Goal: Information Seeking & Learning: Learn about a topic

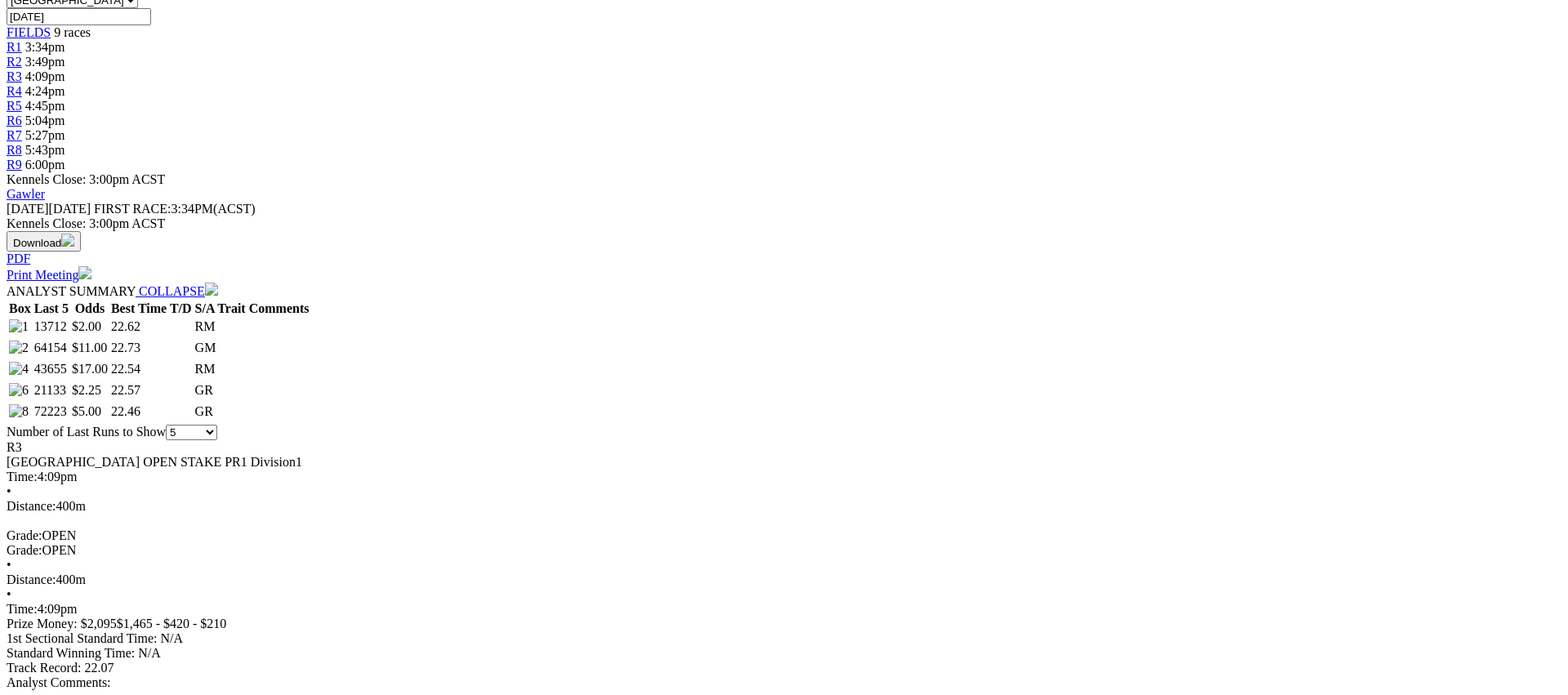
scroll to position [594, 0]
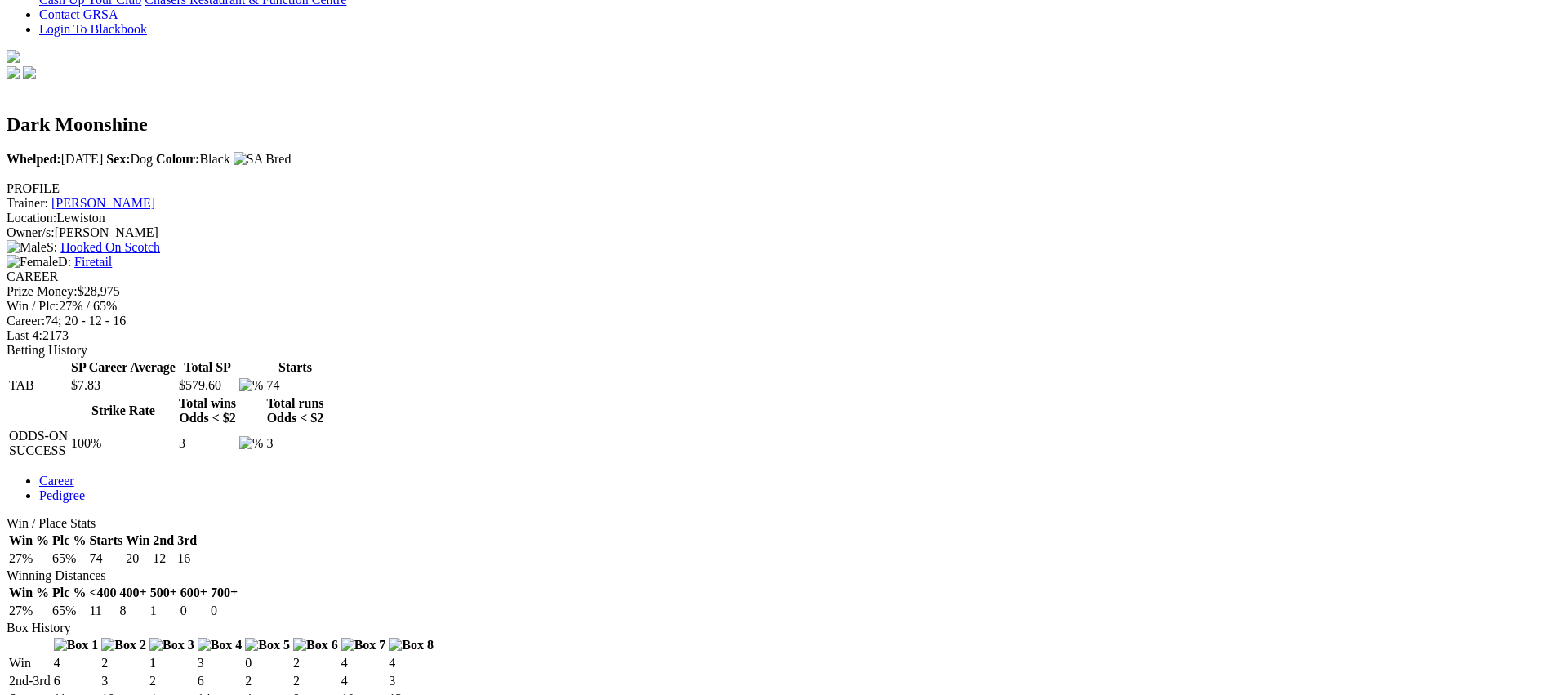
scroll to position [447, 0]
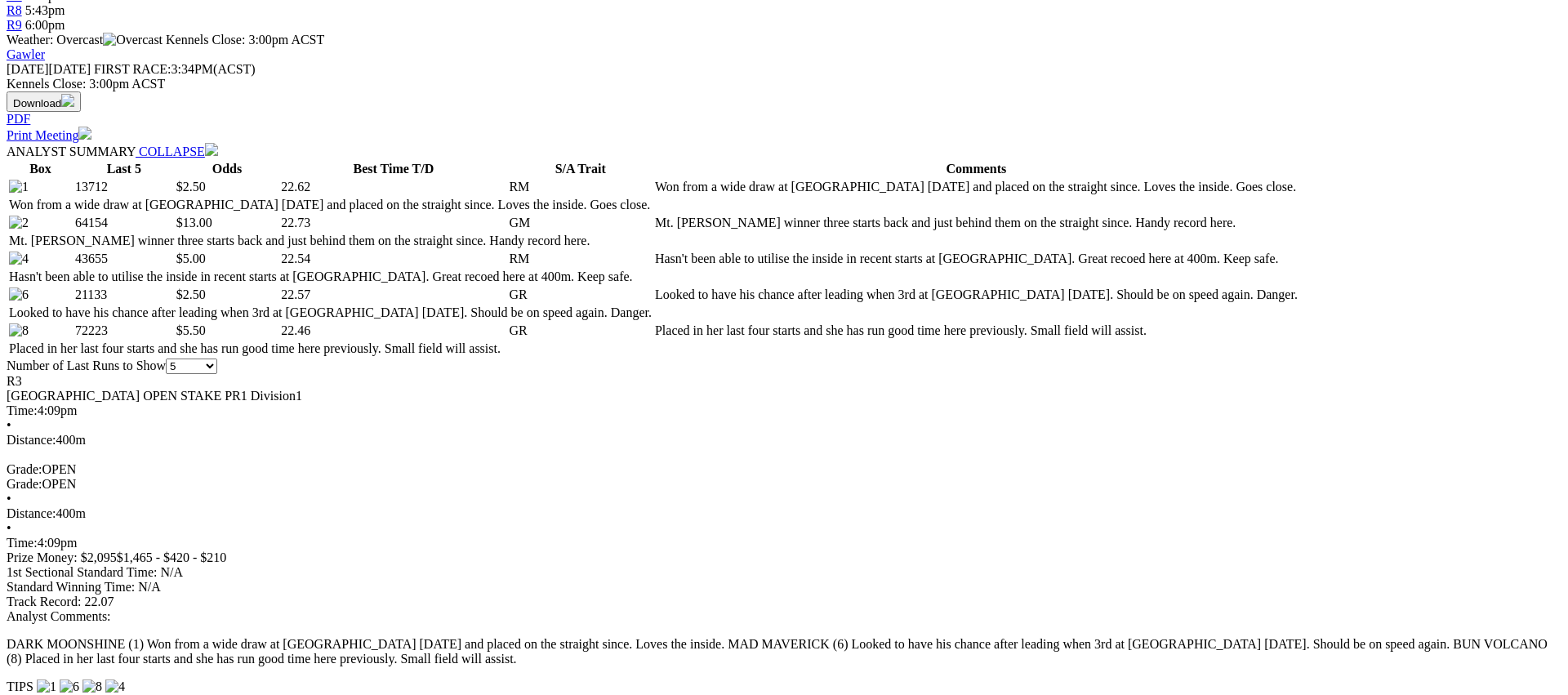
scroll to position [684, 0]
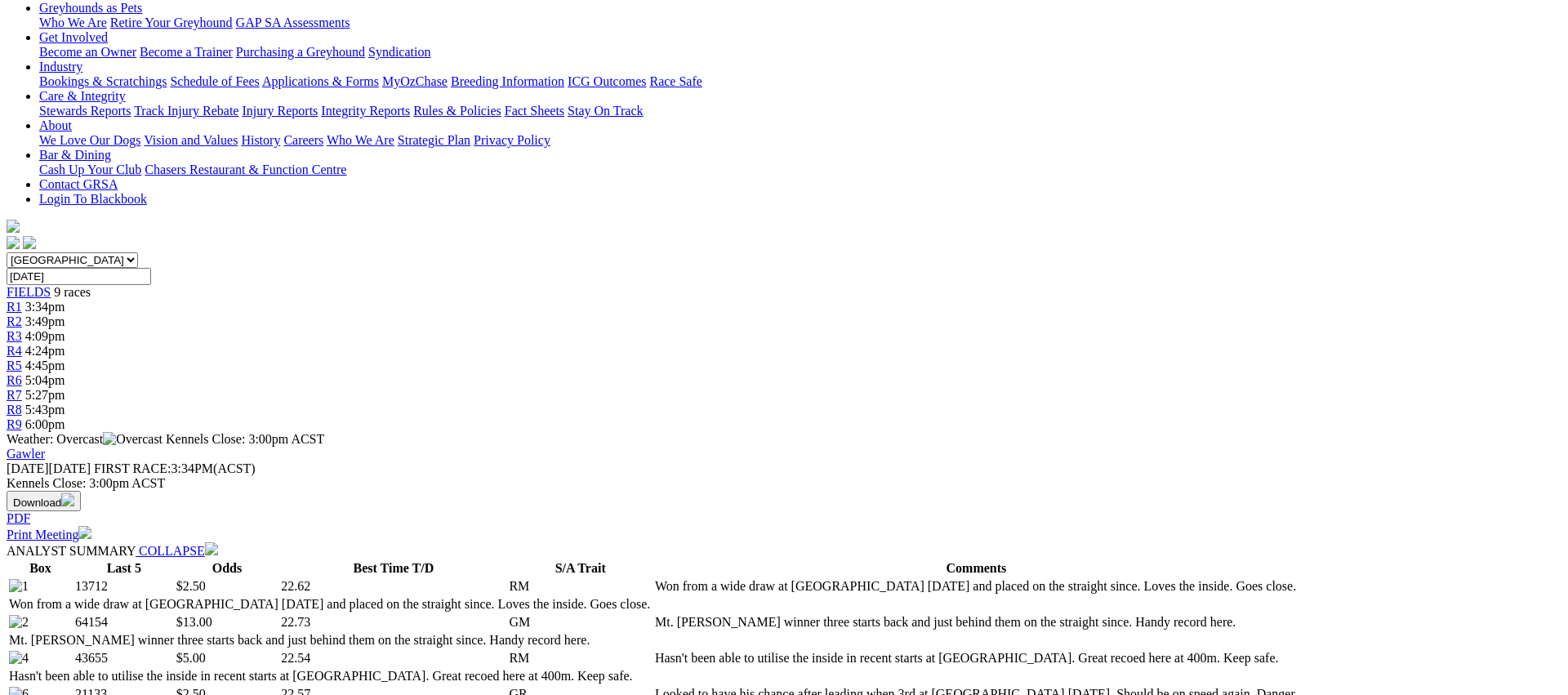
scroll to position [0, 0]
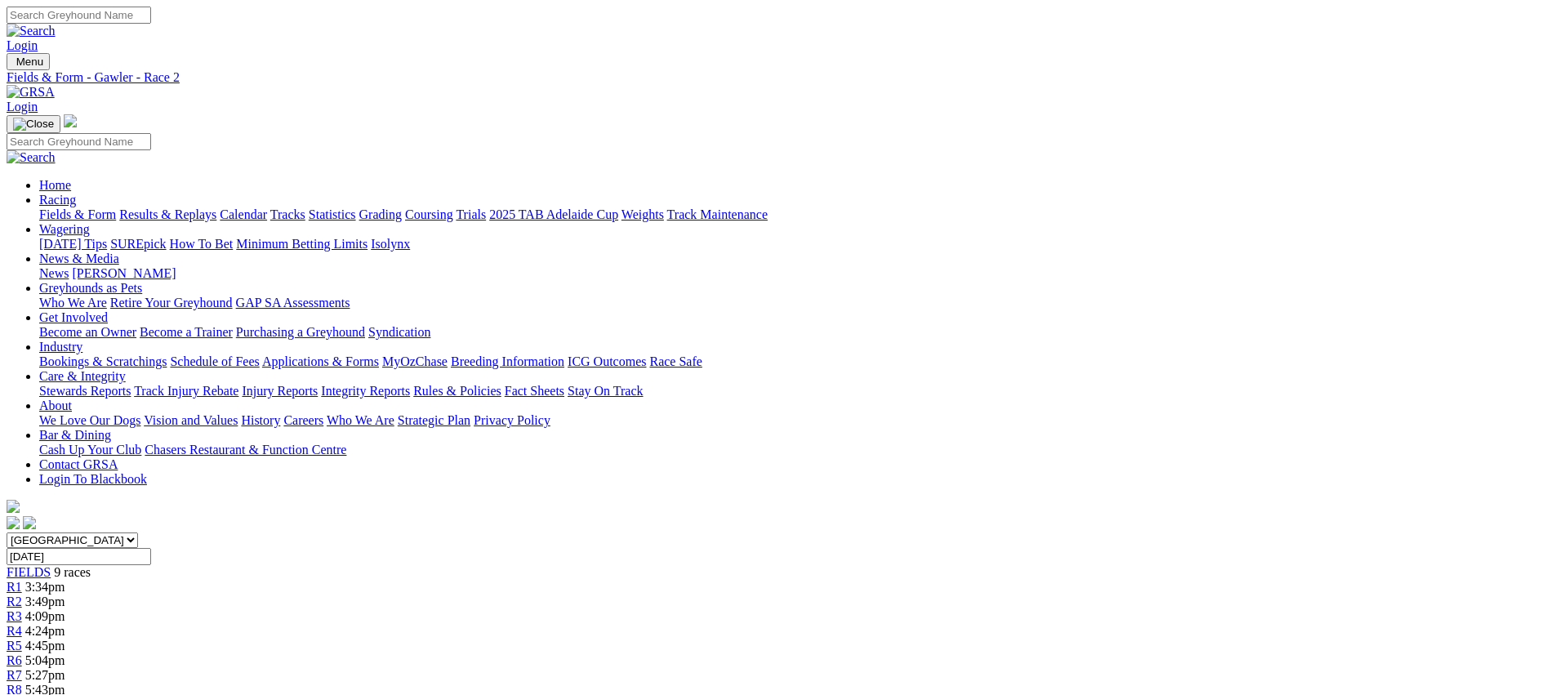
scroll to position [710, 0]
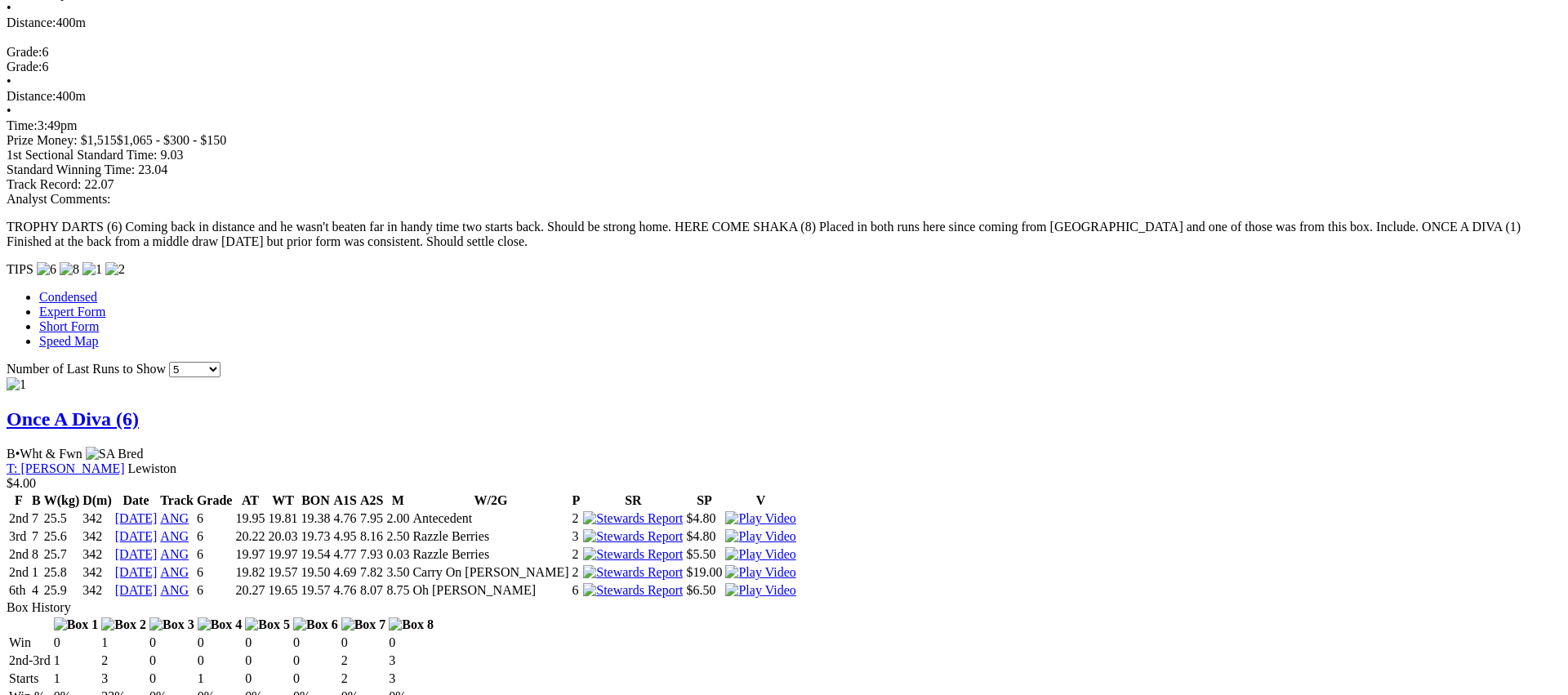
scroll to position [1100, 0]
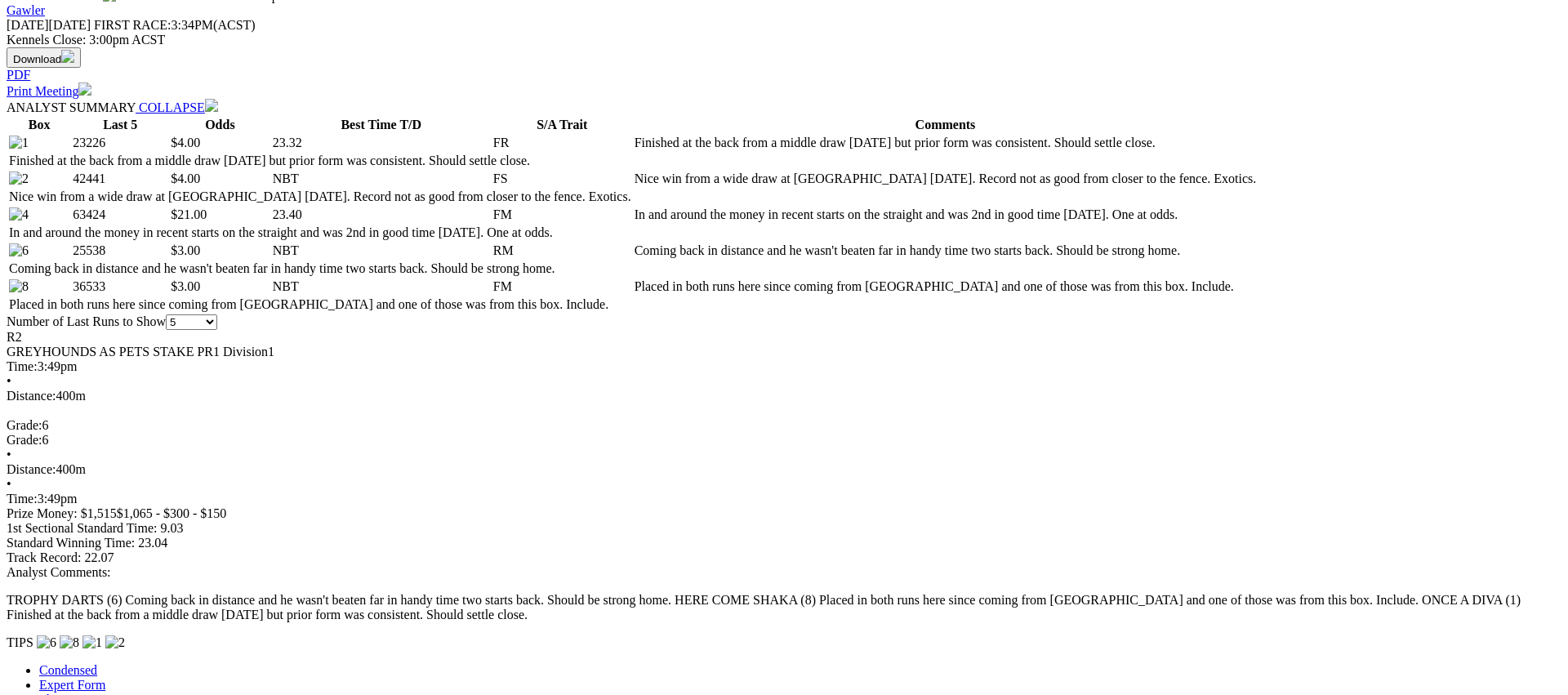
scroll to position [722, 0]
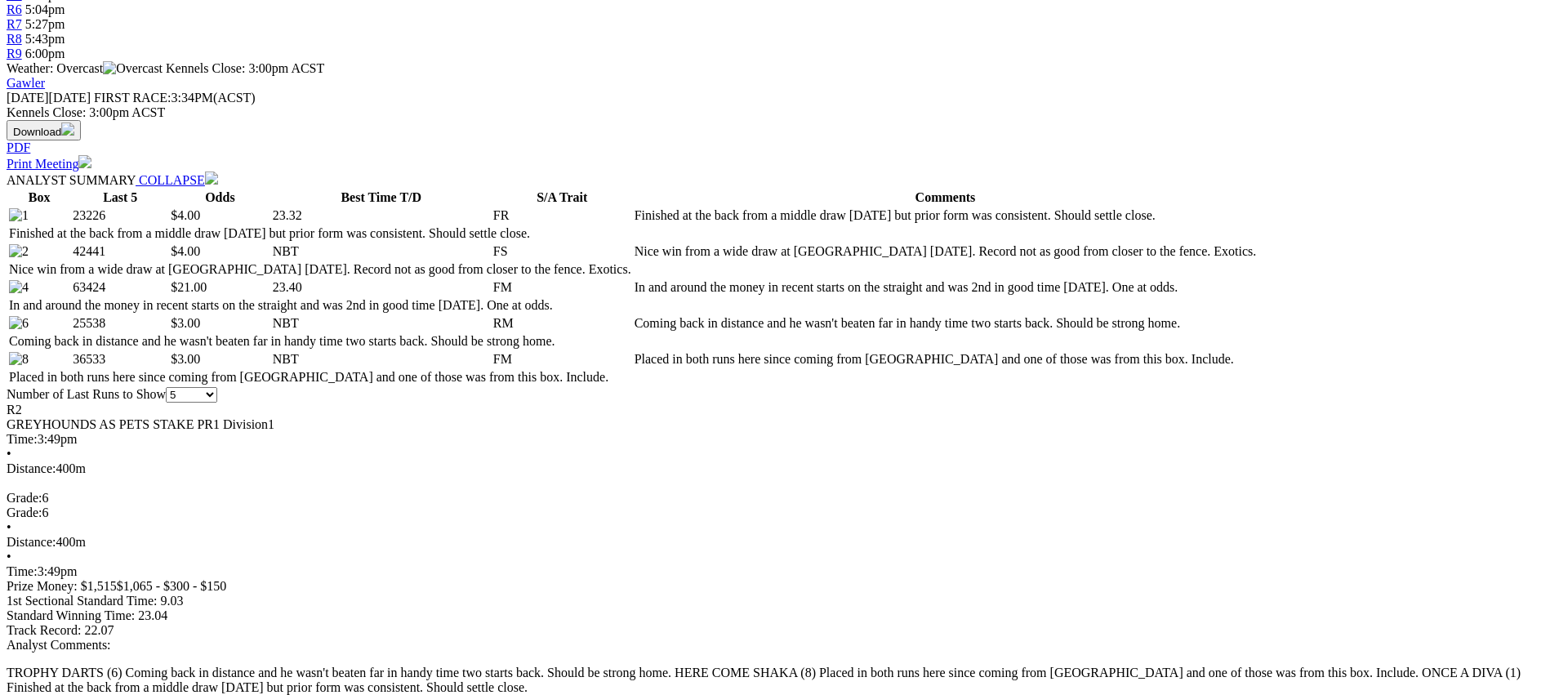
scroll to position [654, 0]
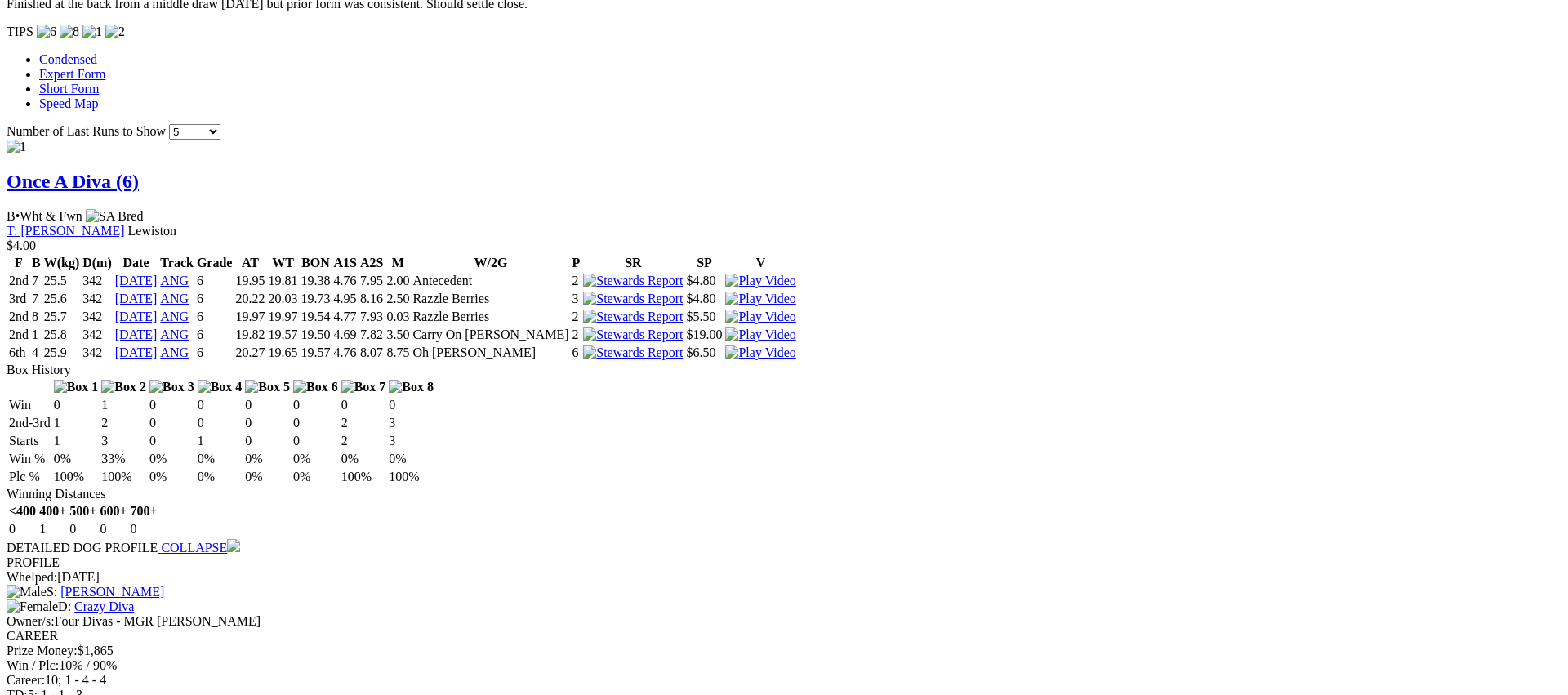
scroll to position [1339, 0]
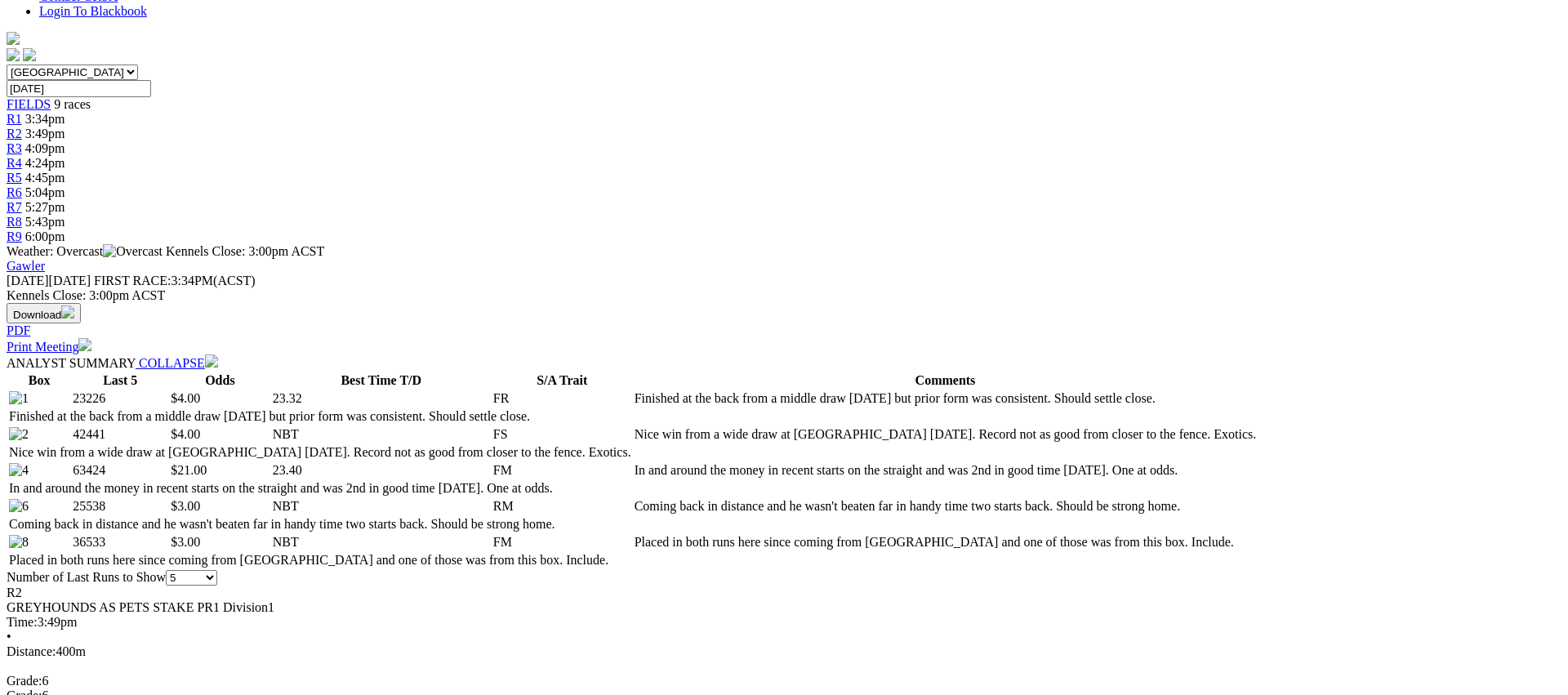
scroll to position [0, 0]
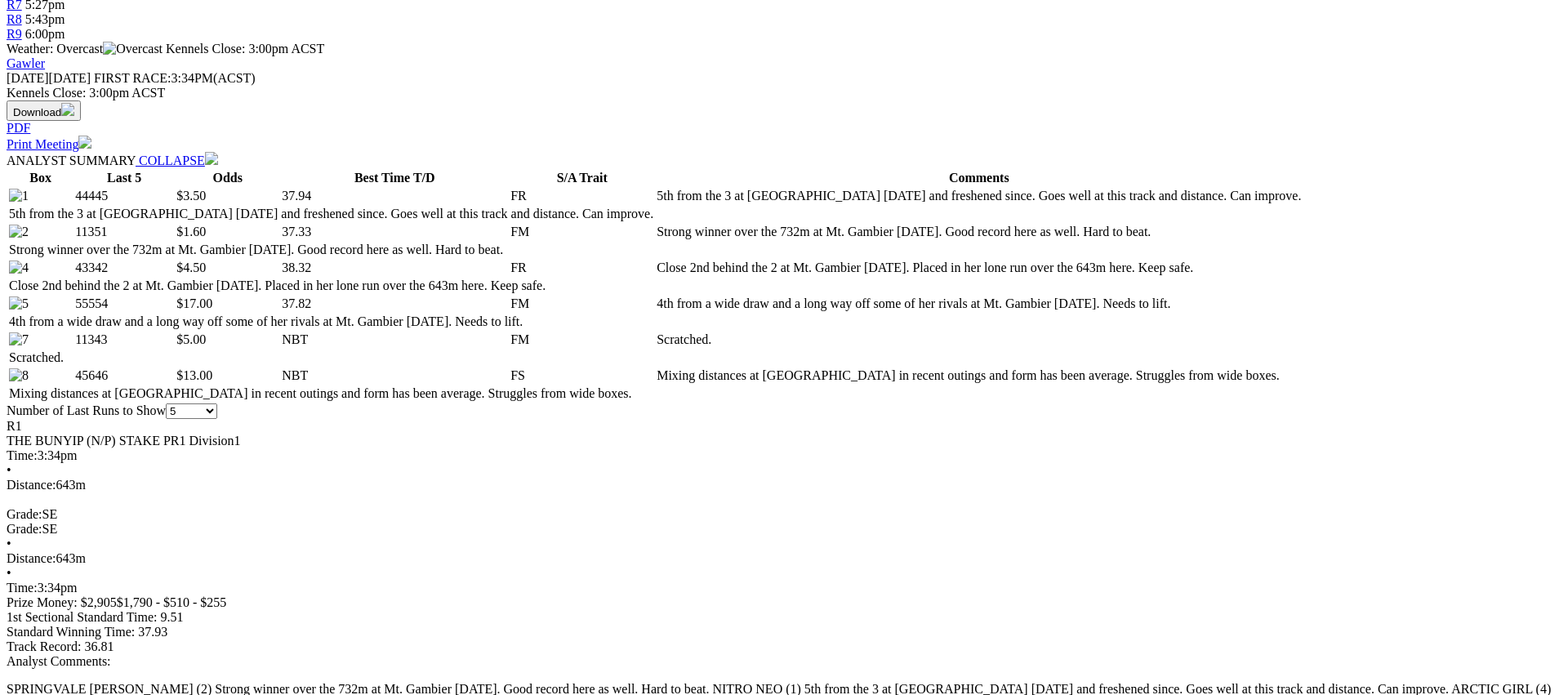
scroll to position [670, 0]
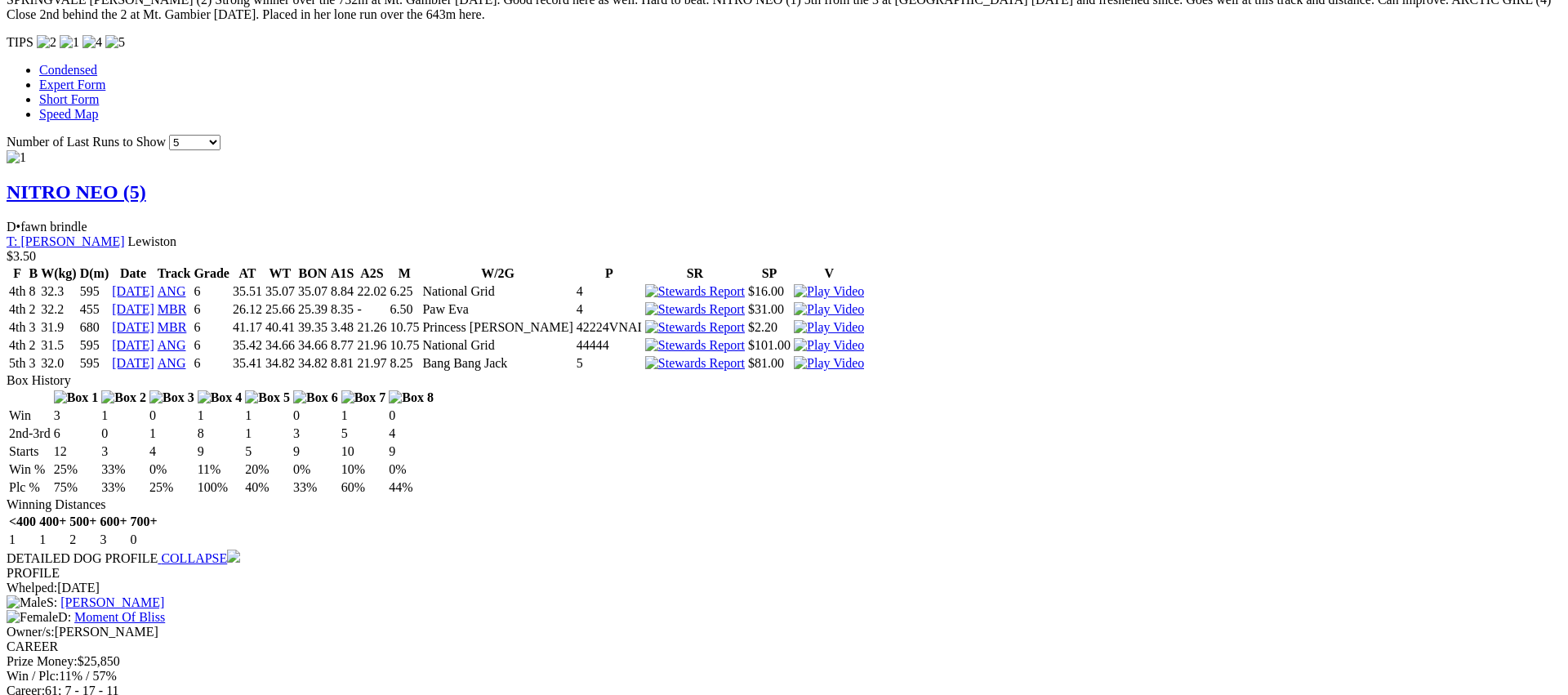
scroll to position [1352, 0]
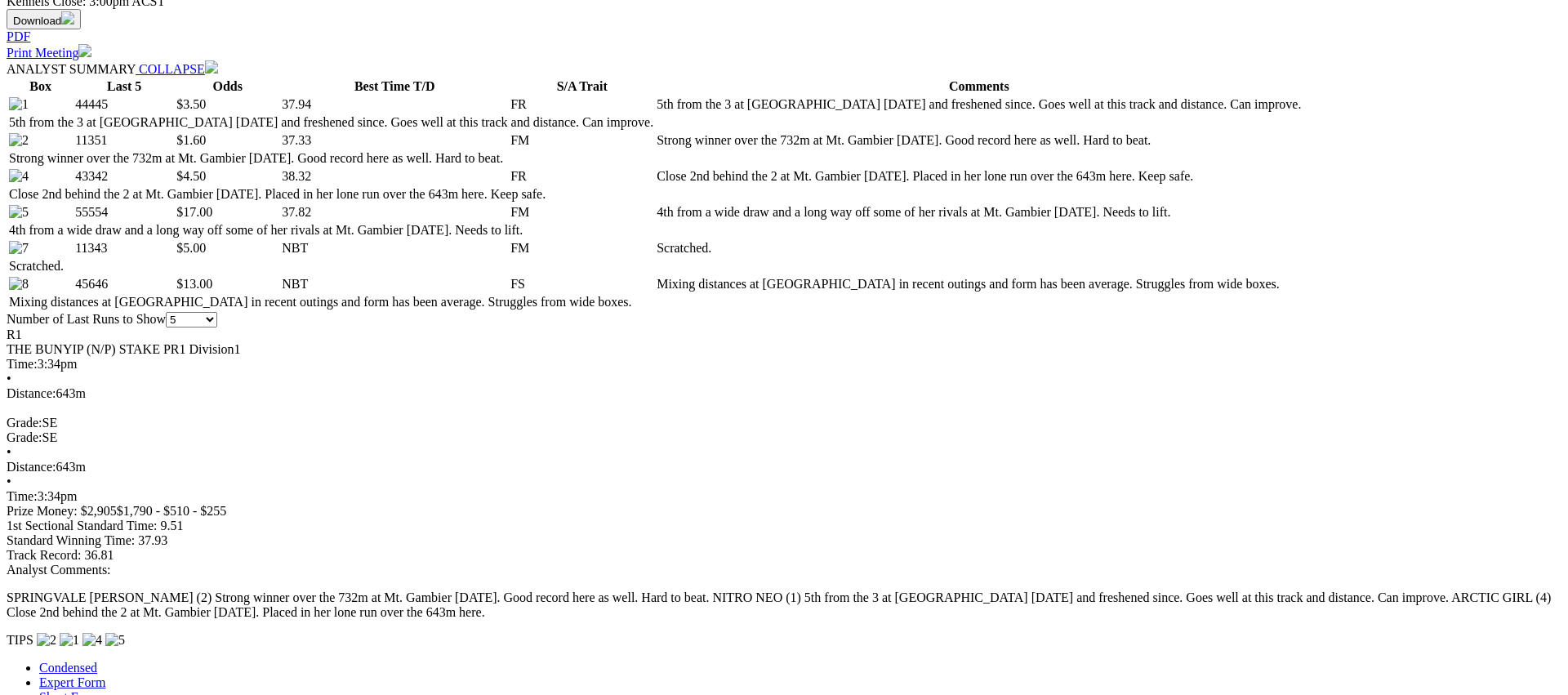
scroll to position [763, 0]
drag, startPoint x: 1302, startPoint y: 519, endPoint x: 1300, endPoint y: 527, distance: 8.2
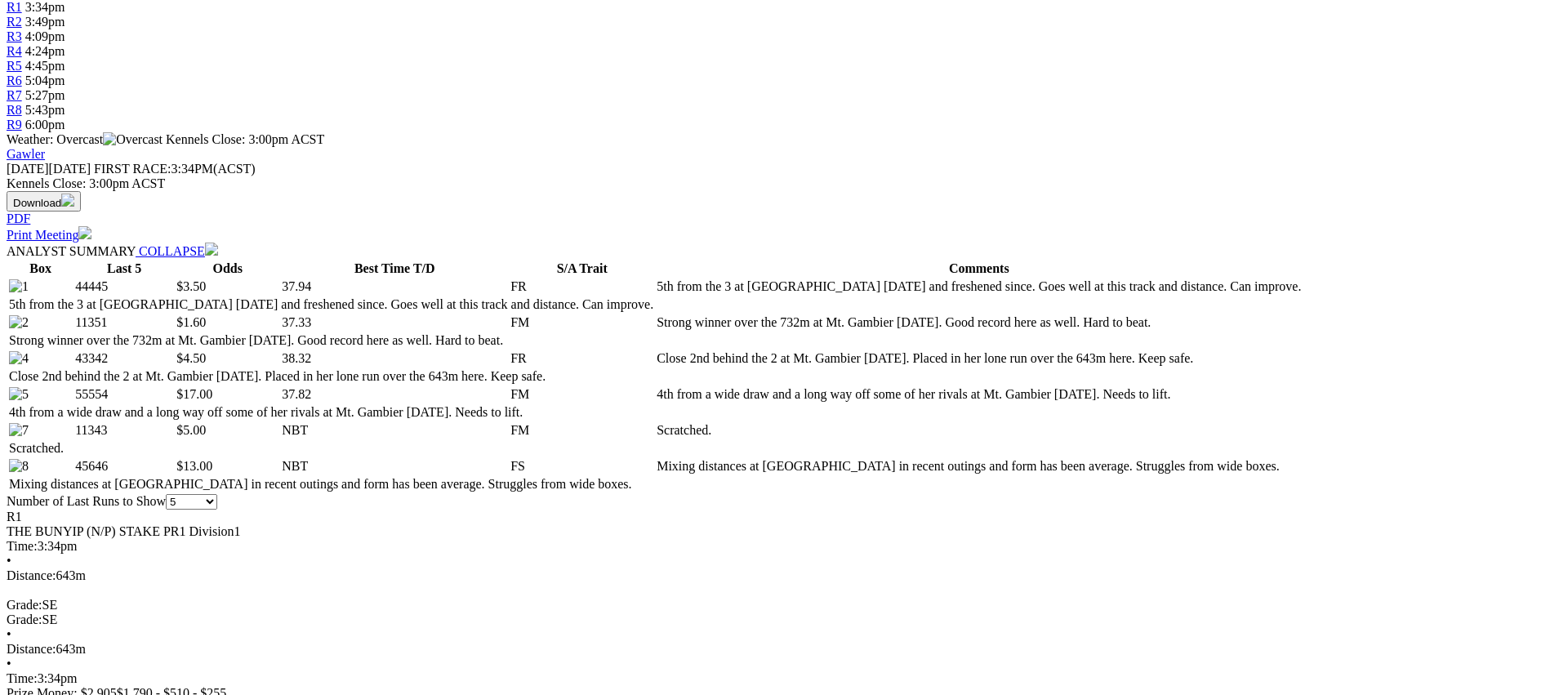
scroll to position [0, 0]
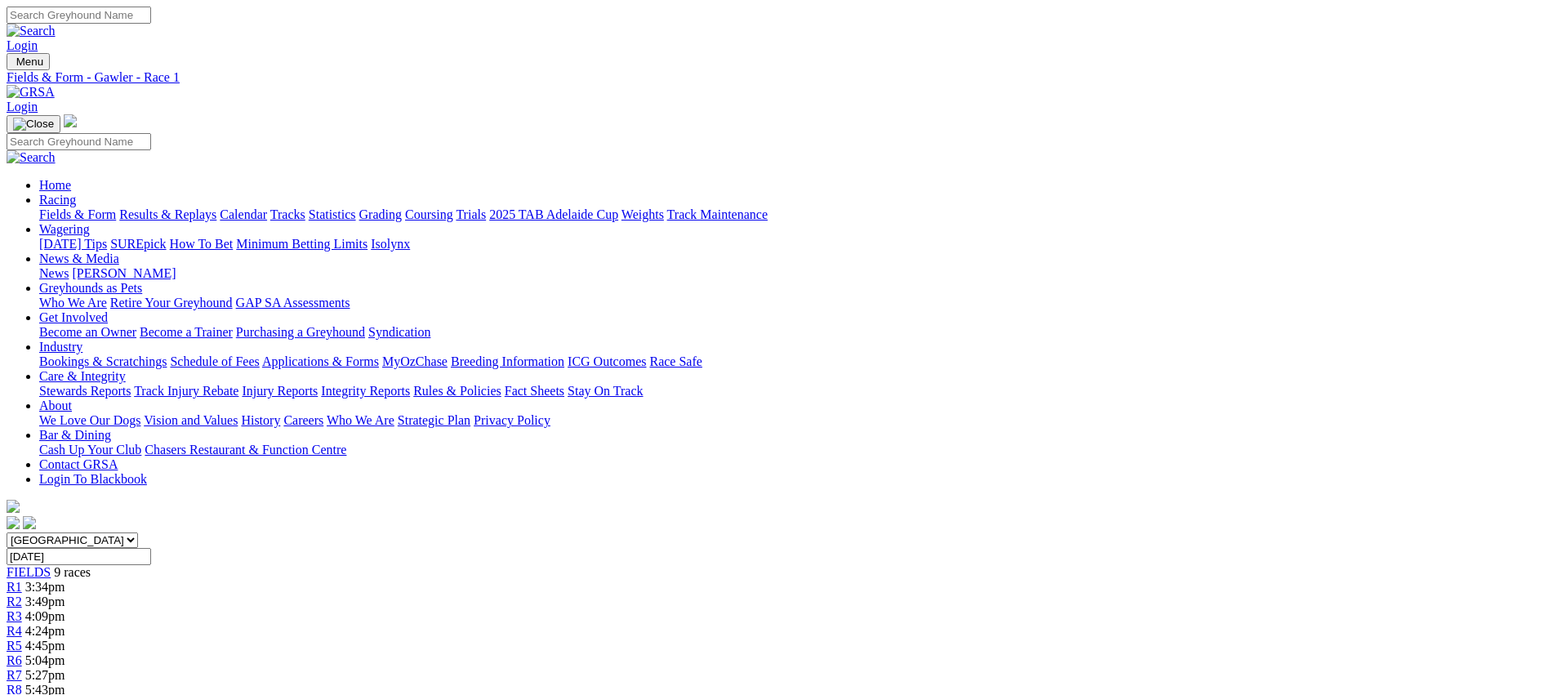
drag, startPoint x: 534, startPoint y: 256, endPoint x: 454, endPoint y: 257, distance: 80.0
click at [523, 594] on div "R2 3:49pm" at bounding box center [784, 602] width 1555 height 15
click at [22, 609] on span "R3" at bounding box center [14, 616] width 16 height 14
click at [22, 624] on span "R4" at bounding box center [14, 631] width 16 height 14
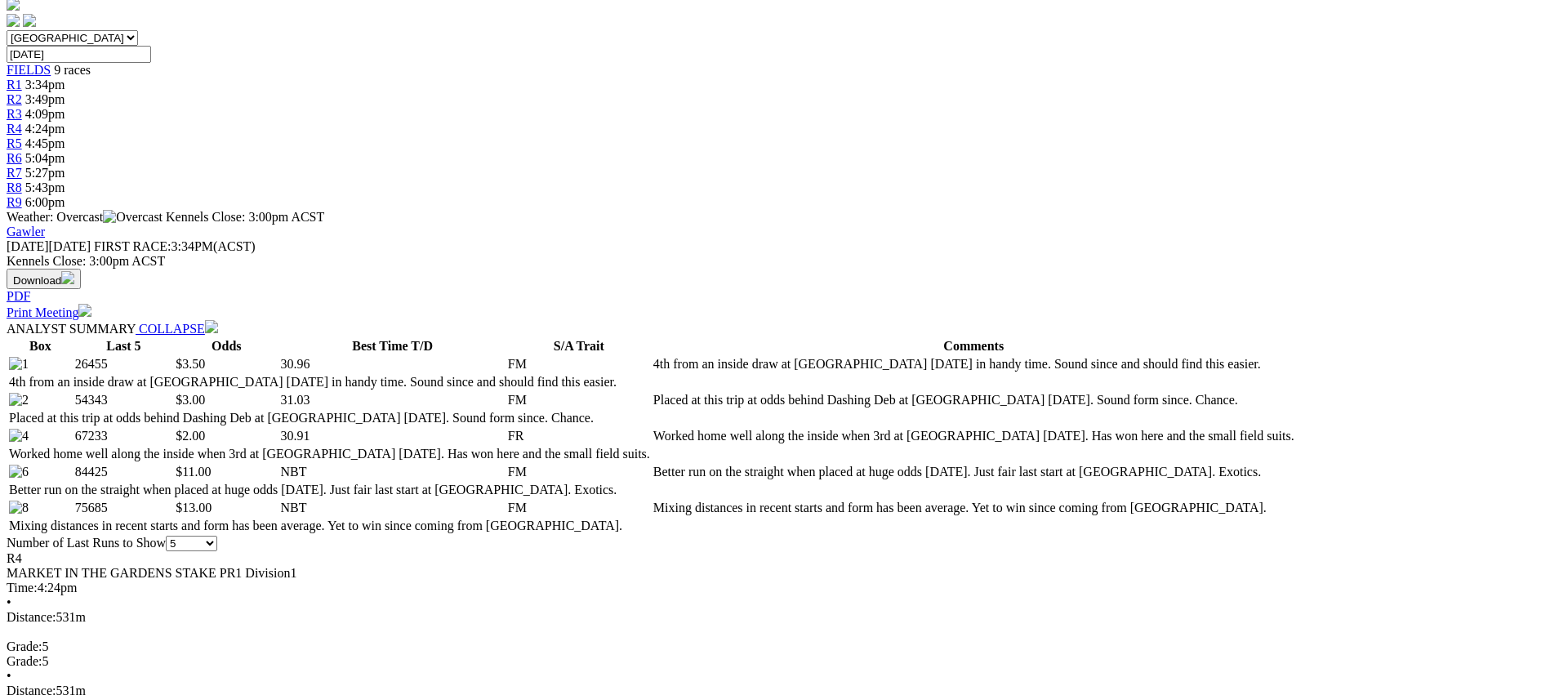
scroll to position [532, 0]
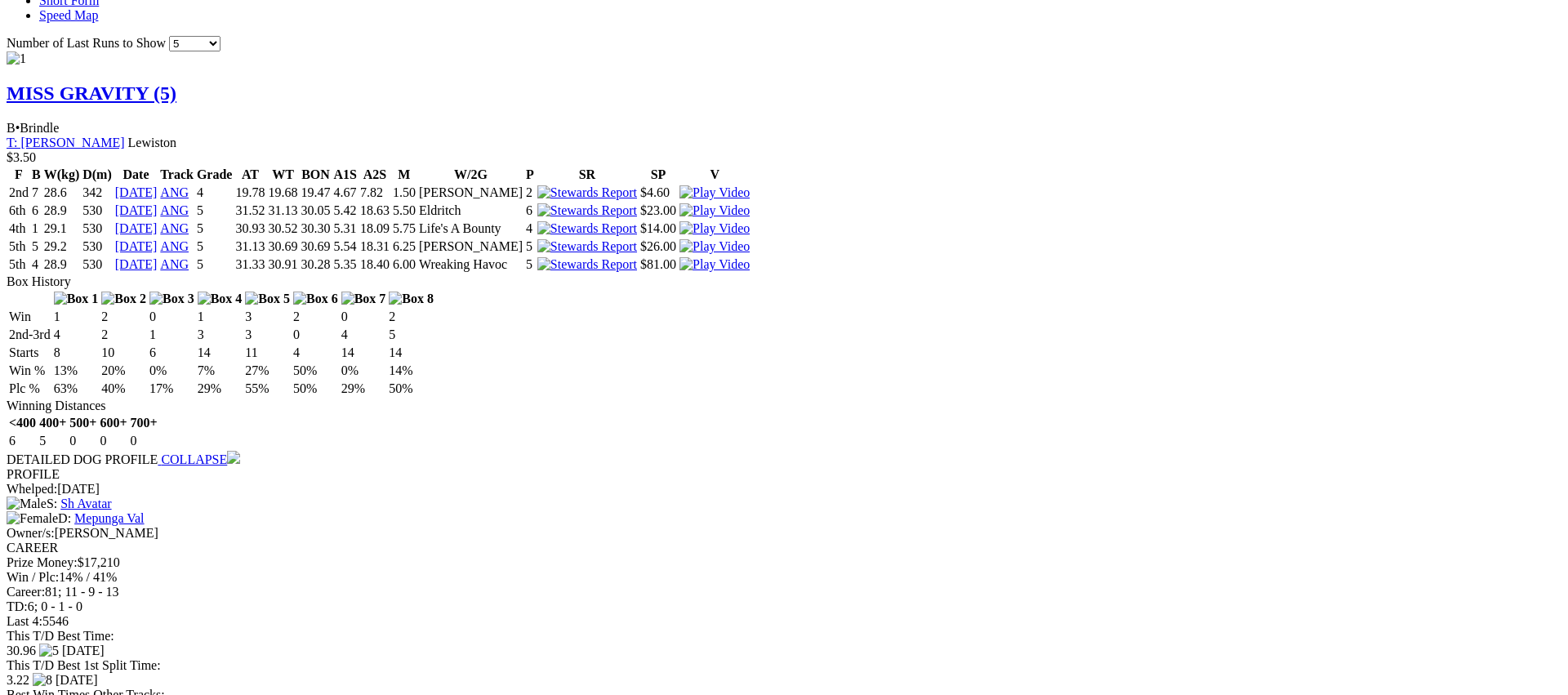
scroll to position [1421, 0]
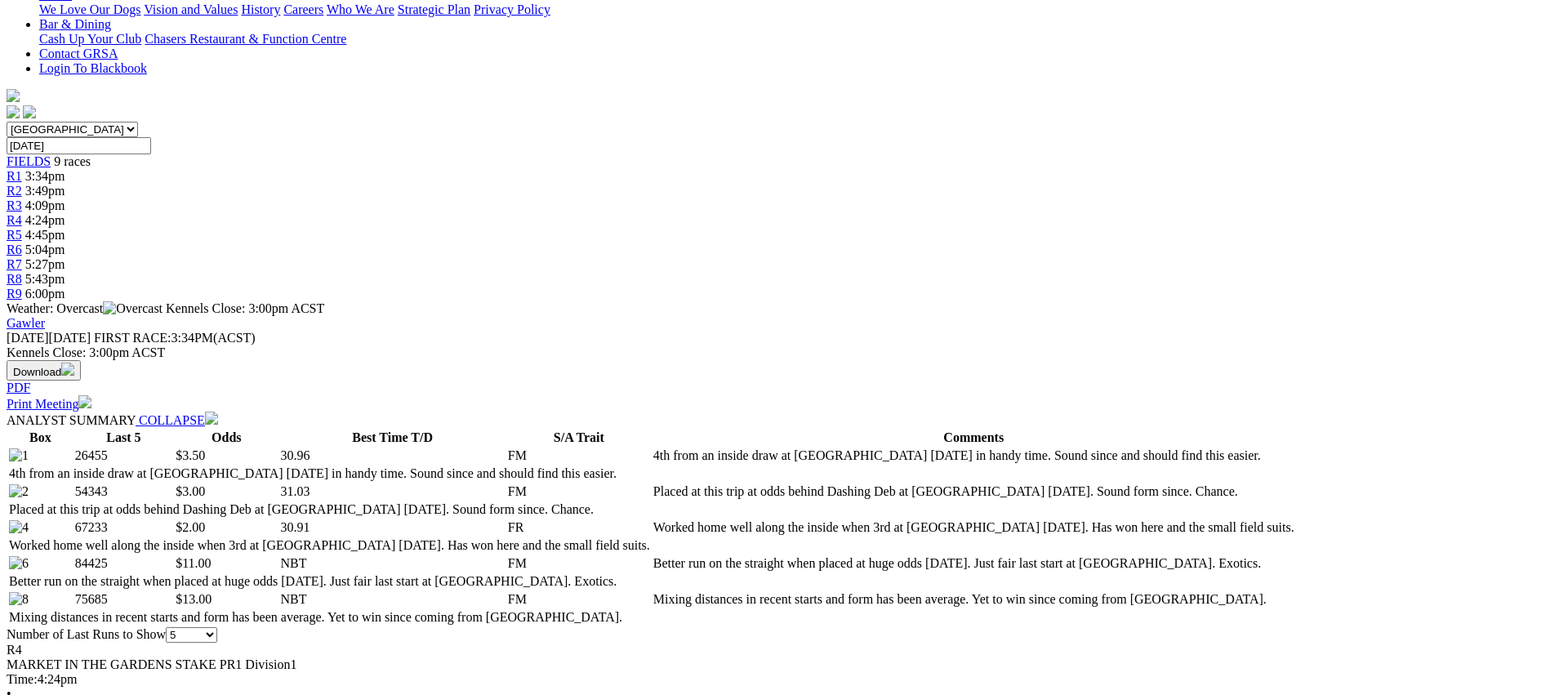
scroll to position [0, 0]
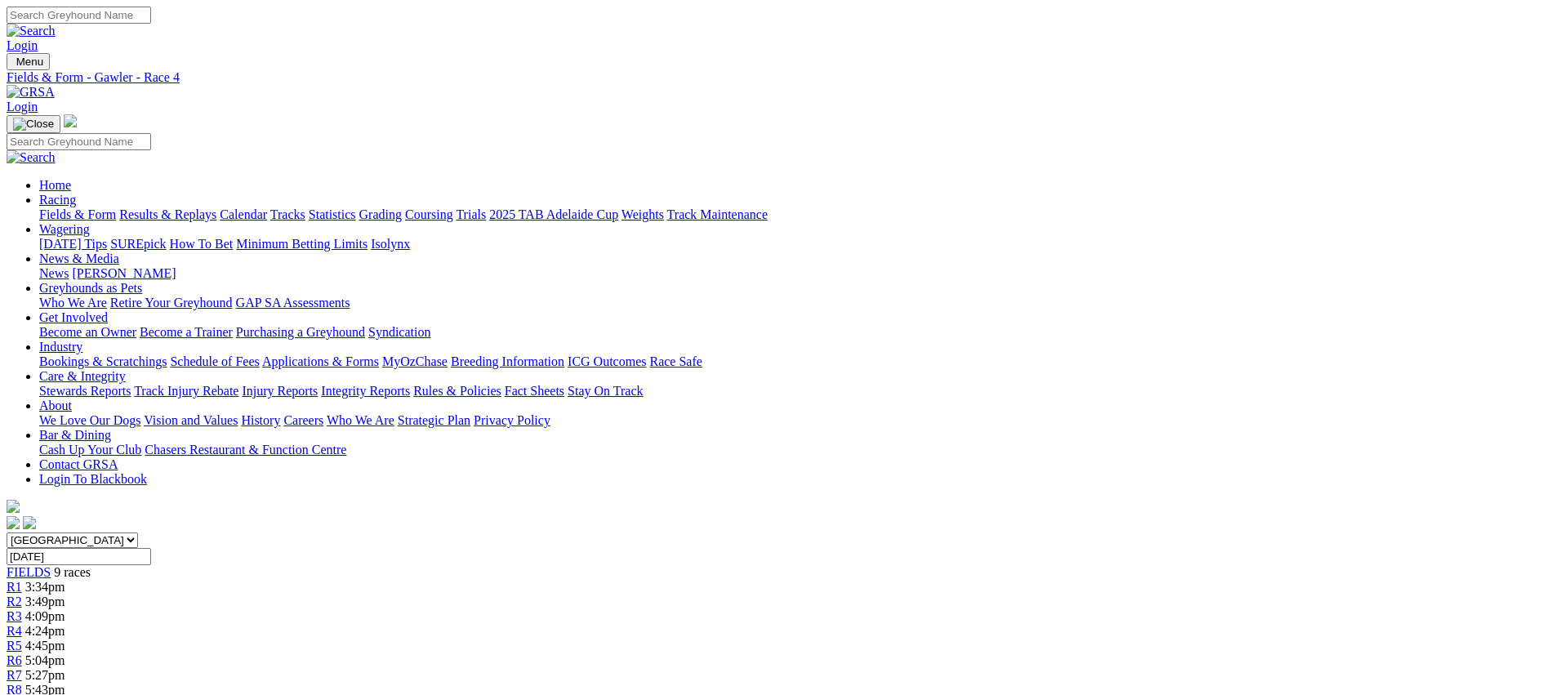
drag, startPoint x: 842, startPoint y: 255, endPoint x: 833, endPoint y: 255, distance: 9.0
click at [837, 639] on div "R5 4:45pm" at bounding box center [784, 646] width 1555 height 15
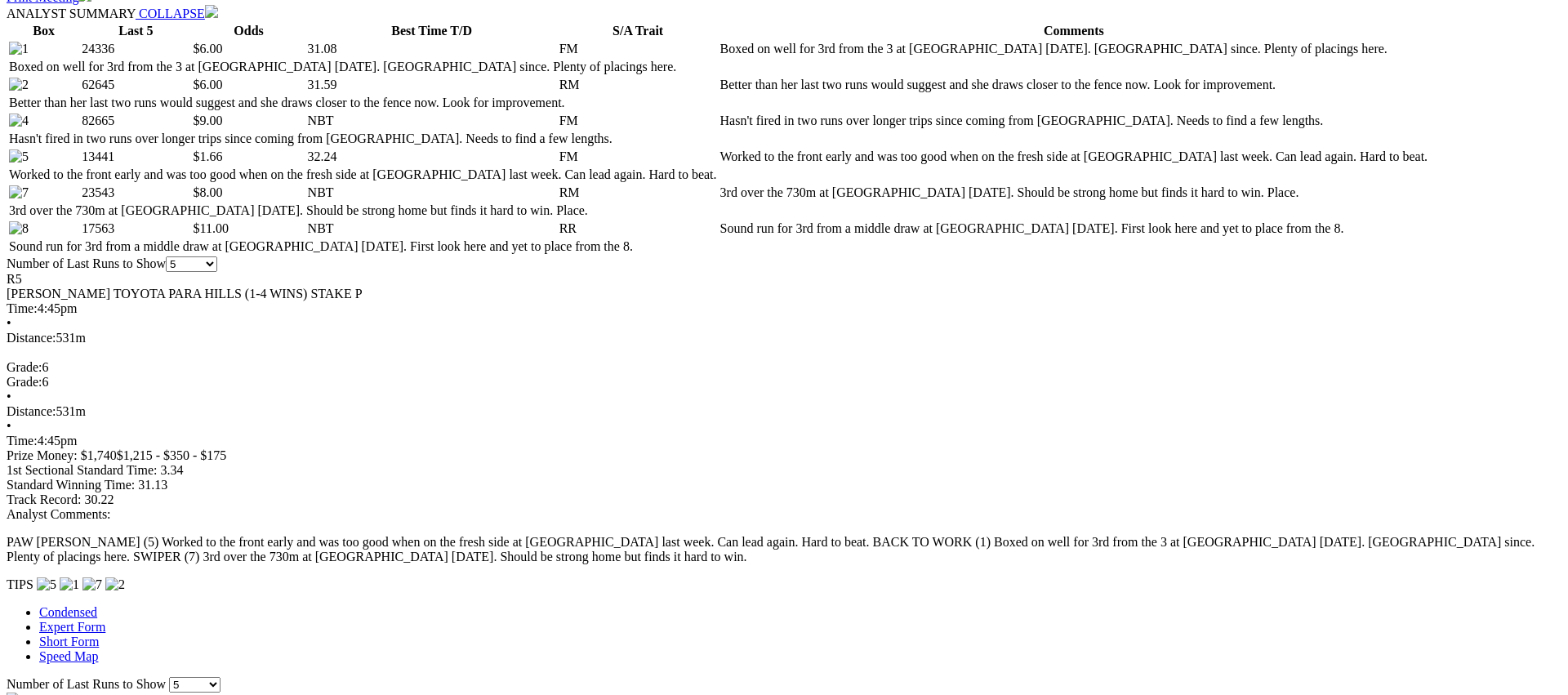
scroll to position [819, 0]
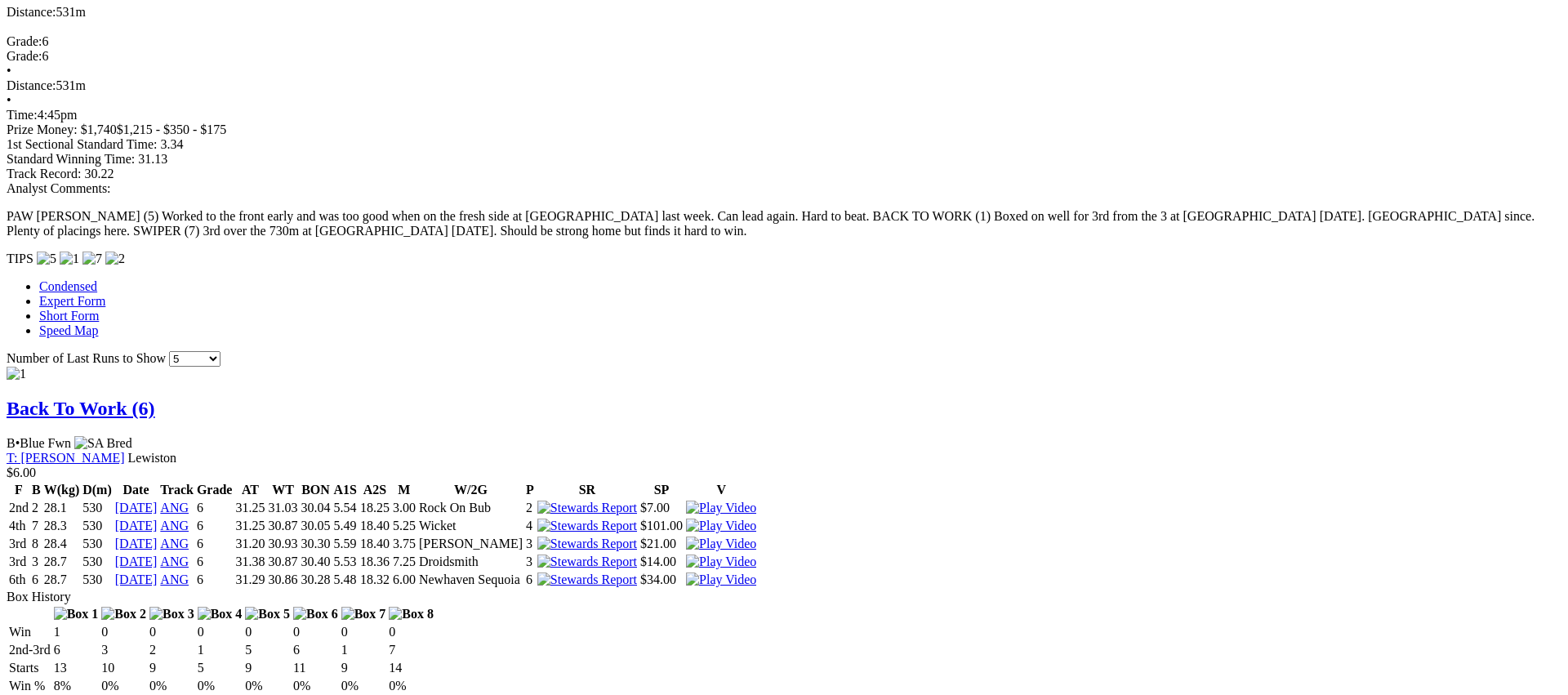
scroll to position [1145, 0]
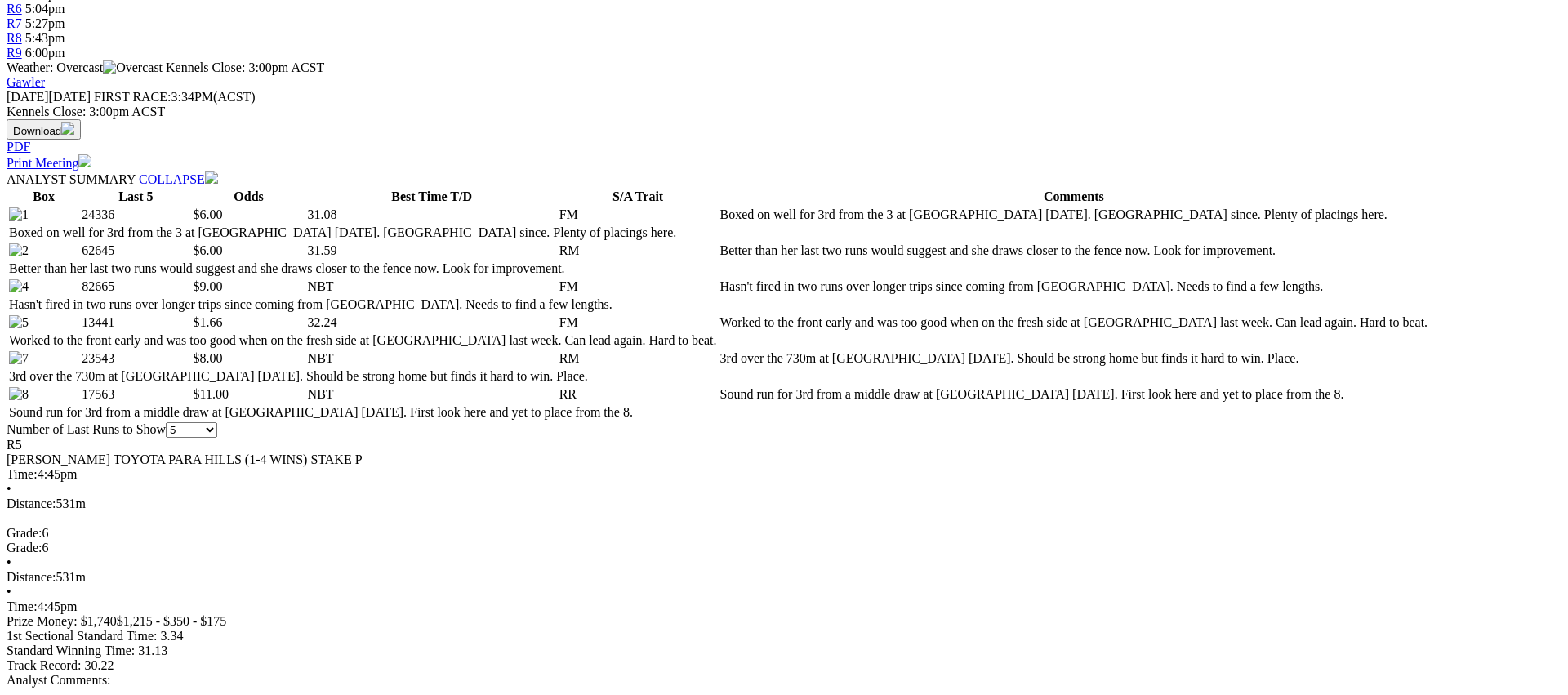
scroll to position [690, 0]
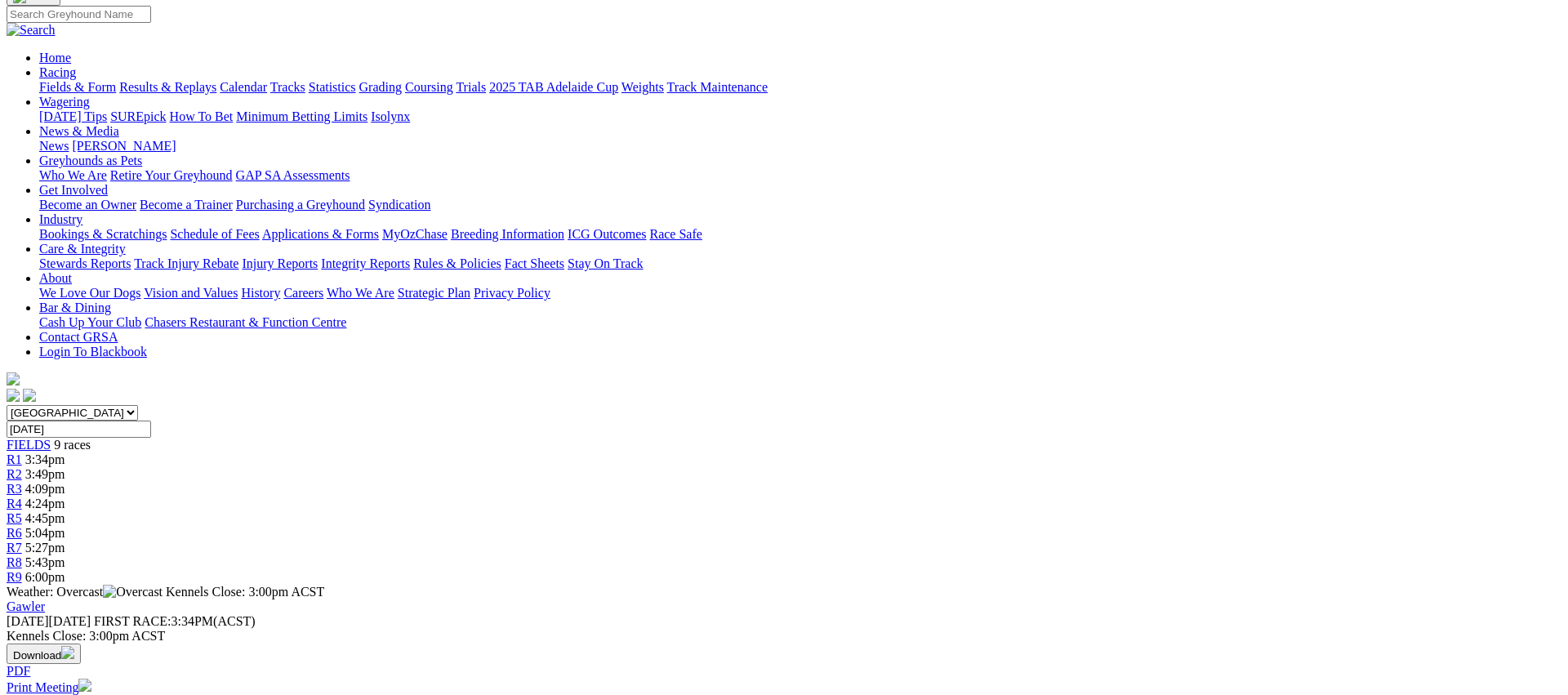
scroll to position [0, 0]
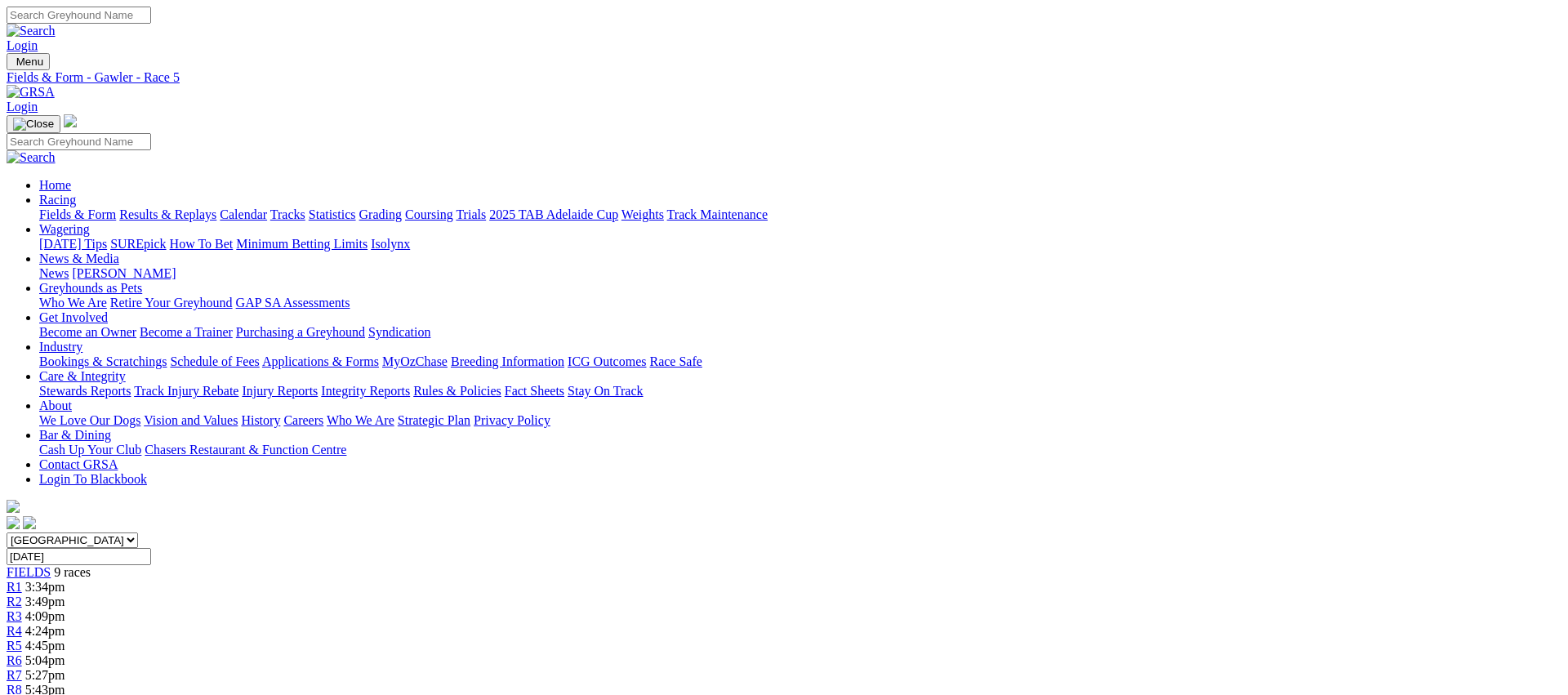
click at [934, 653] on div "R6 5:04pm" at bounding box center [784, 660] width 1555 height 15
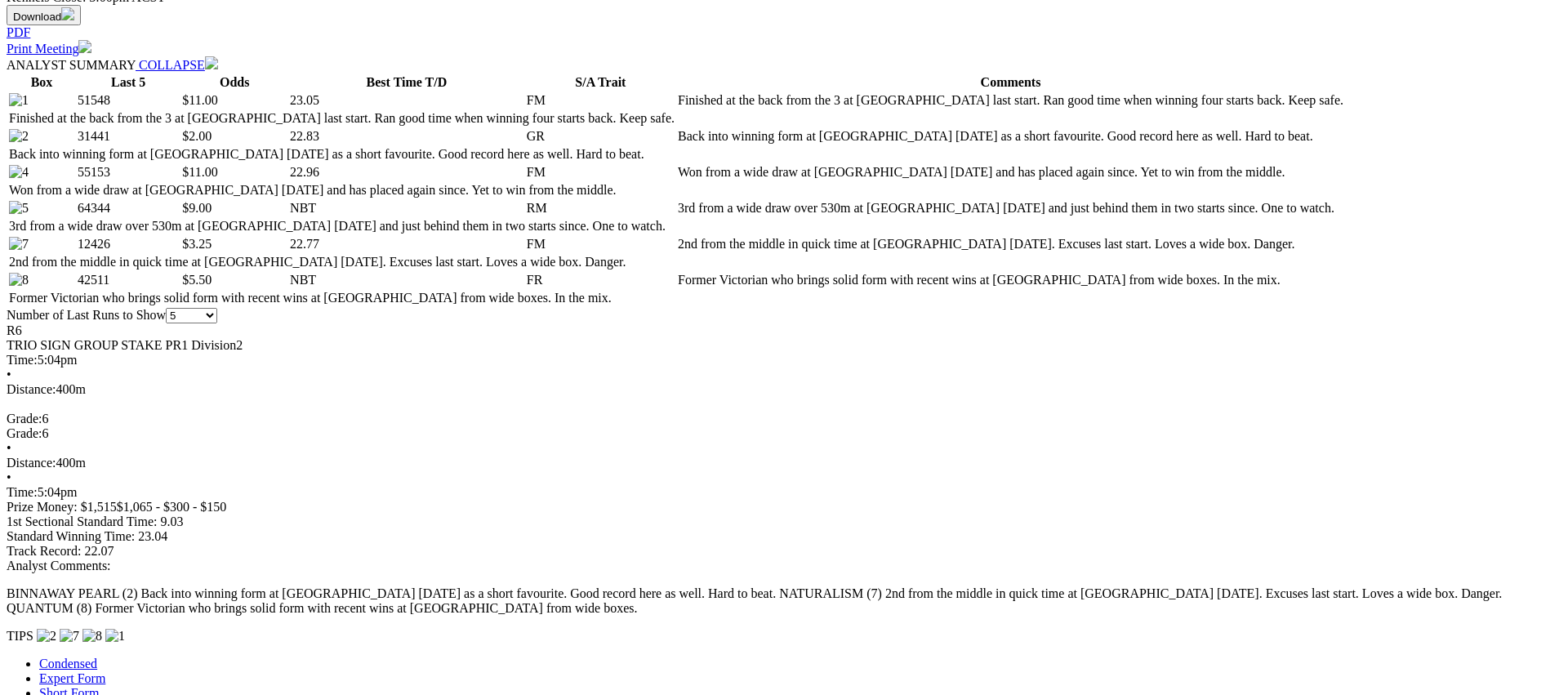
scroll to position [766, 0]
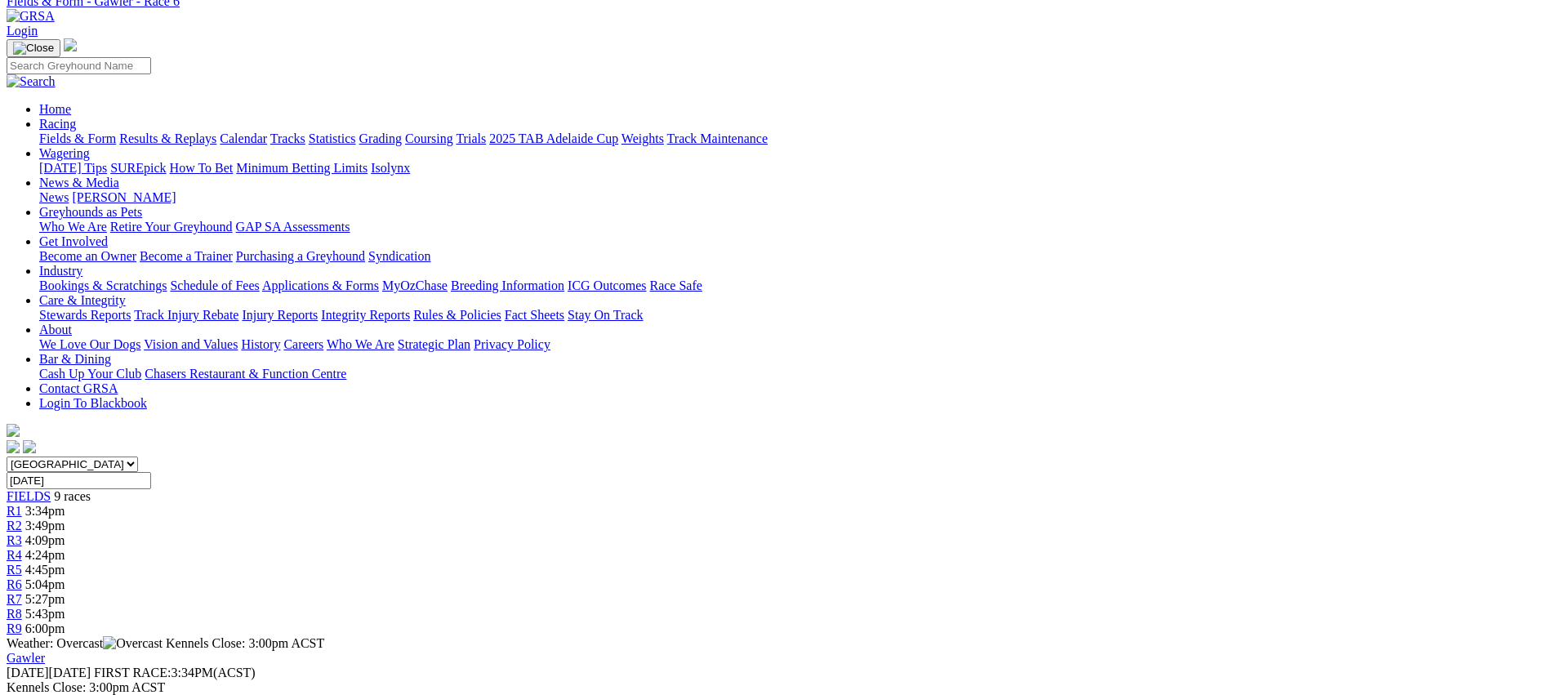
scroll to position [0, 0]
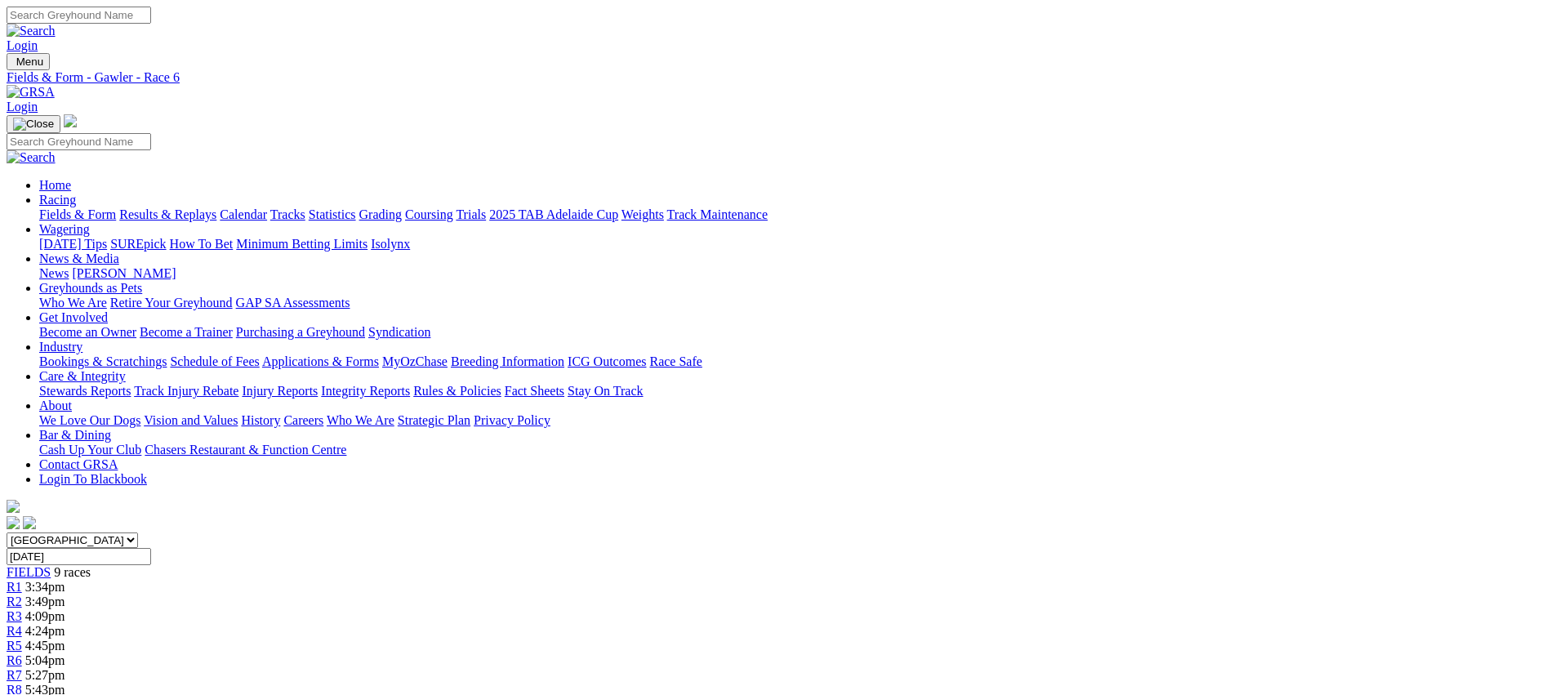
click at [22, 668] on span "R7" at bounding box center [14, 675] width 16 height 14
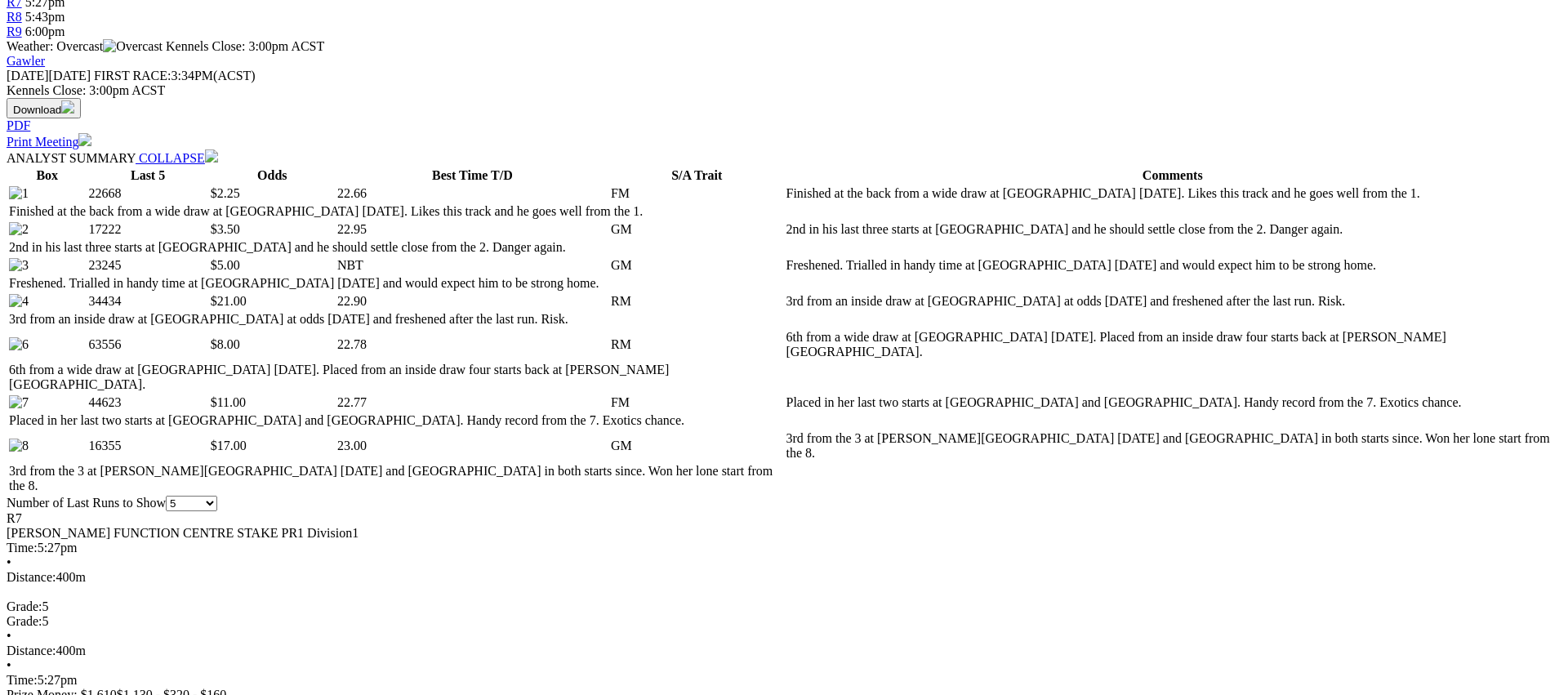
scroll to position [670, 0]
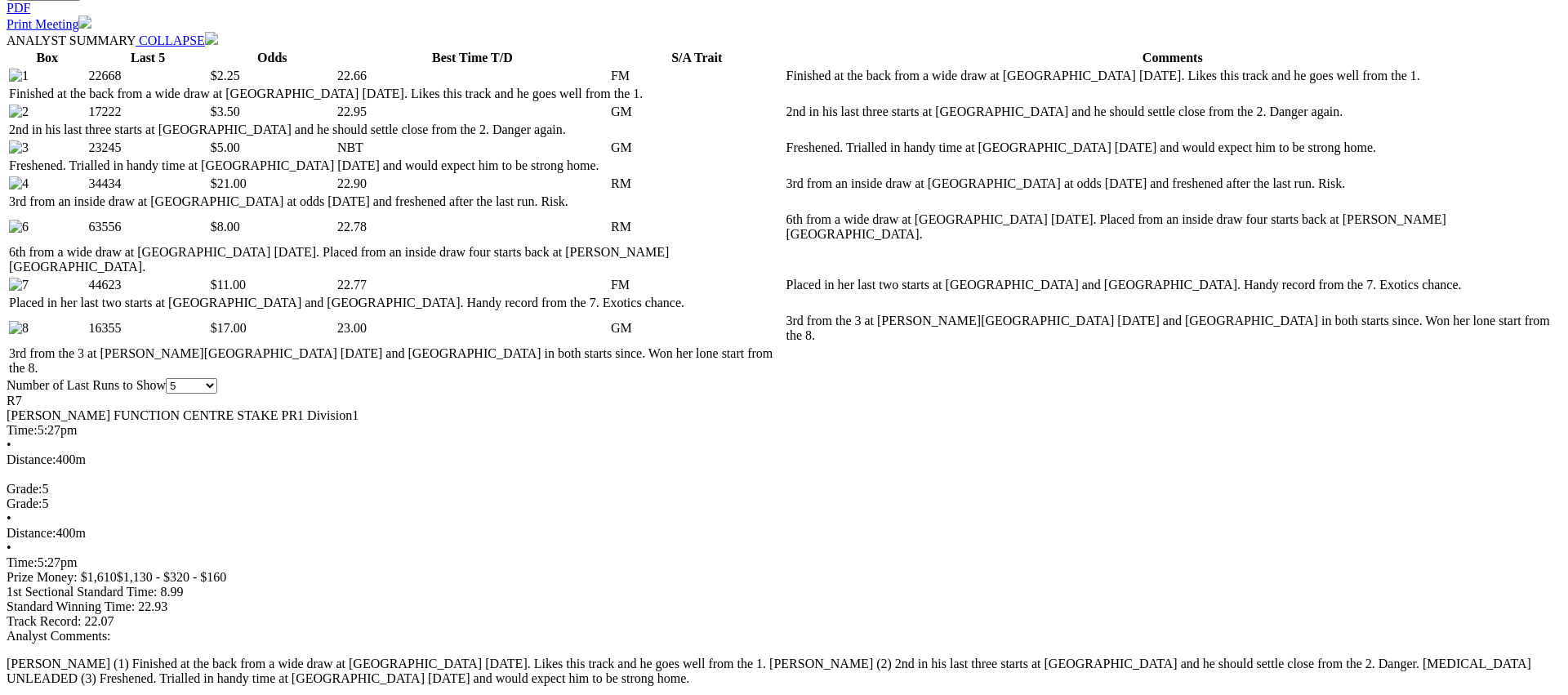
scroll to position [789, 0]
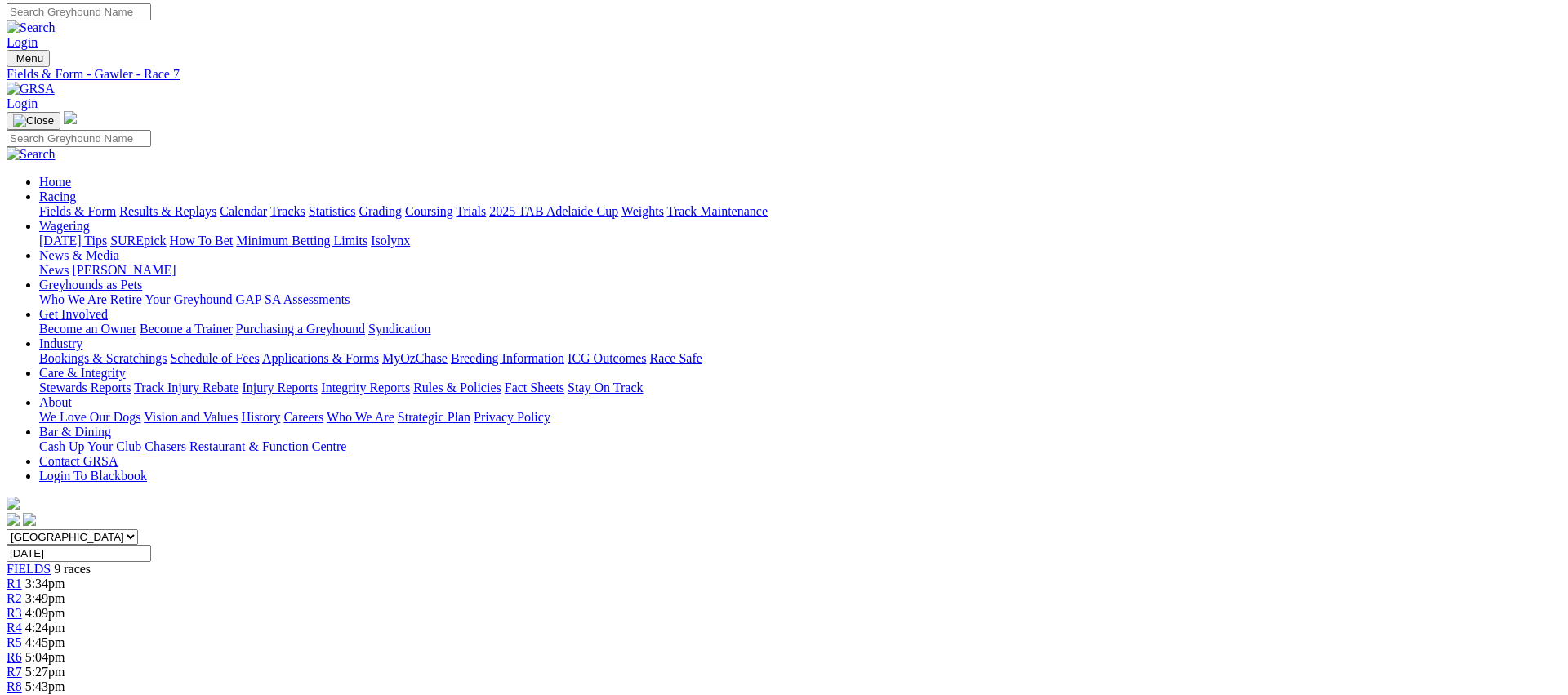
scroll to position [0, 0]
click at [65, 683] on span "5:43pm" at bounding box center [45, 690] width 40 height 14
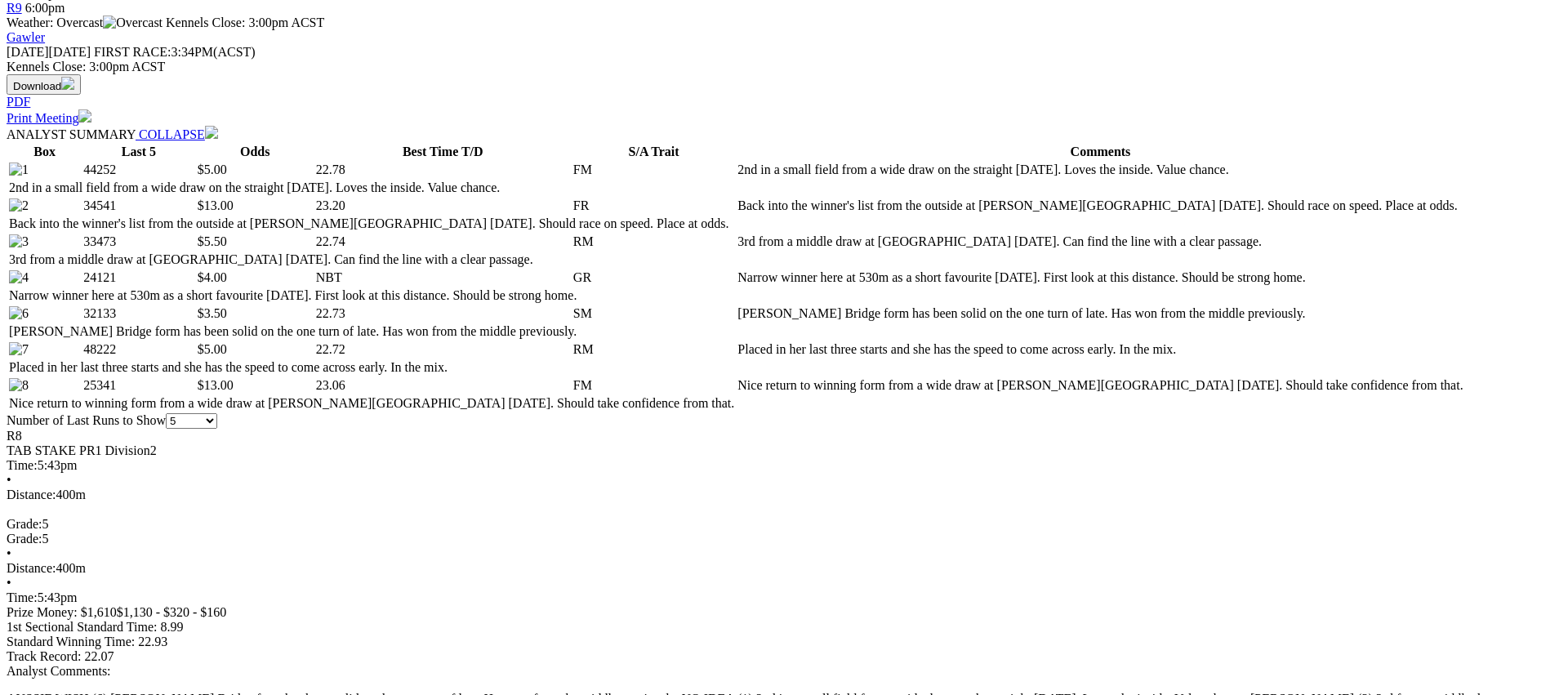
scroll to position [719, 0]
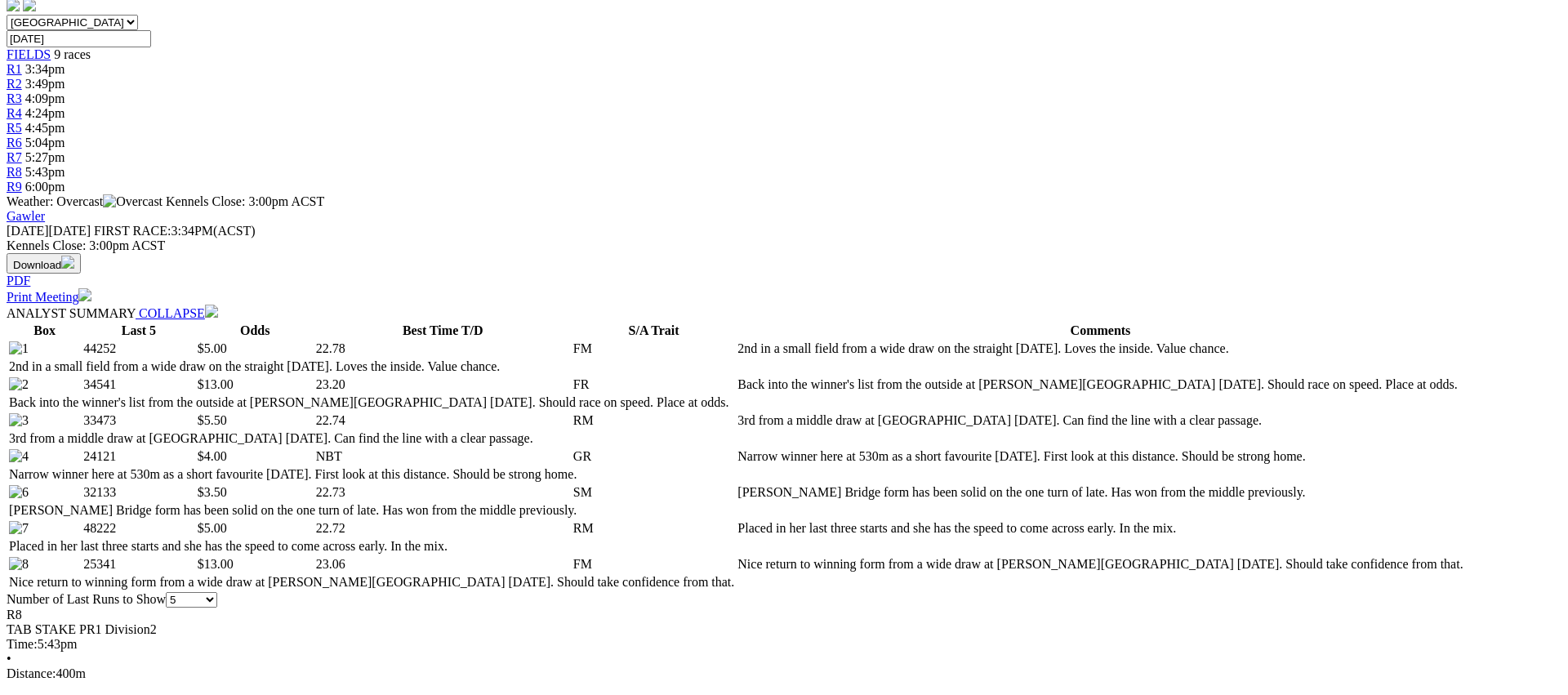
scroll to position [0, 0]
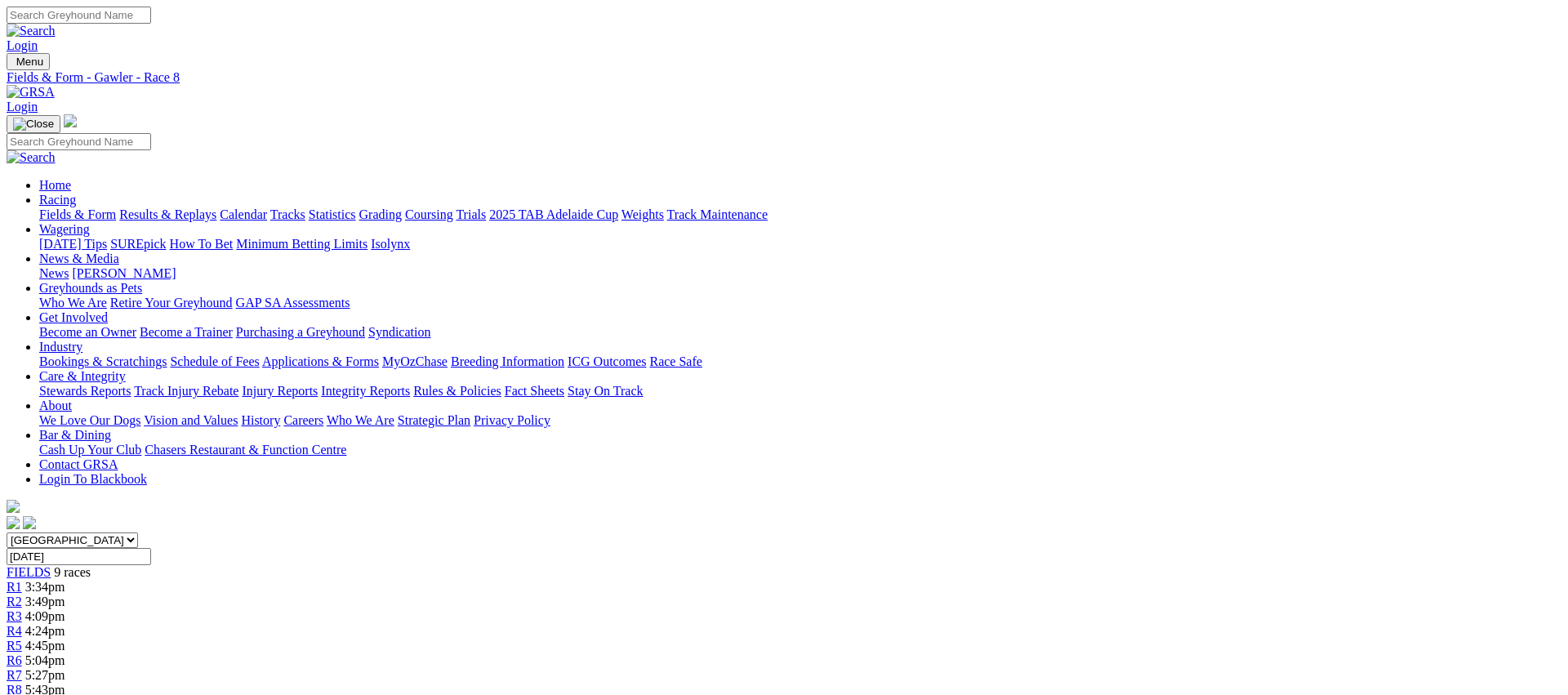
click at [1227, 694] on div "R9 6:00pm" at bounding box center [784, 704] width 1555 height 15
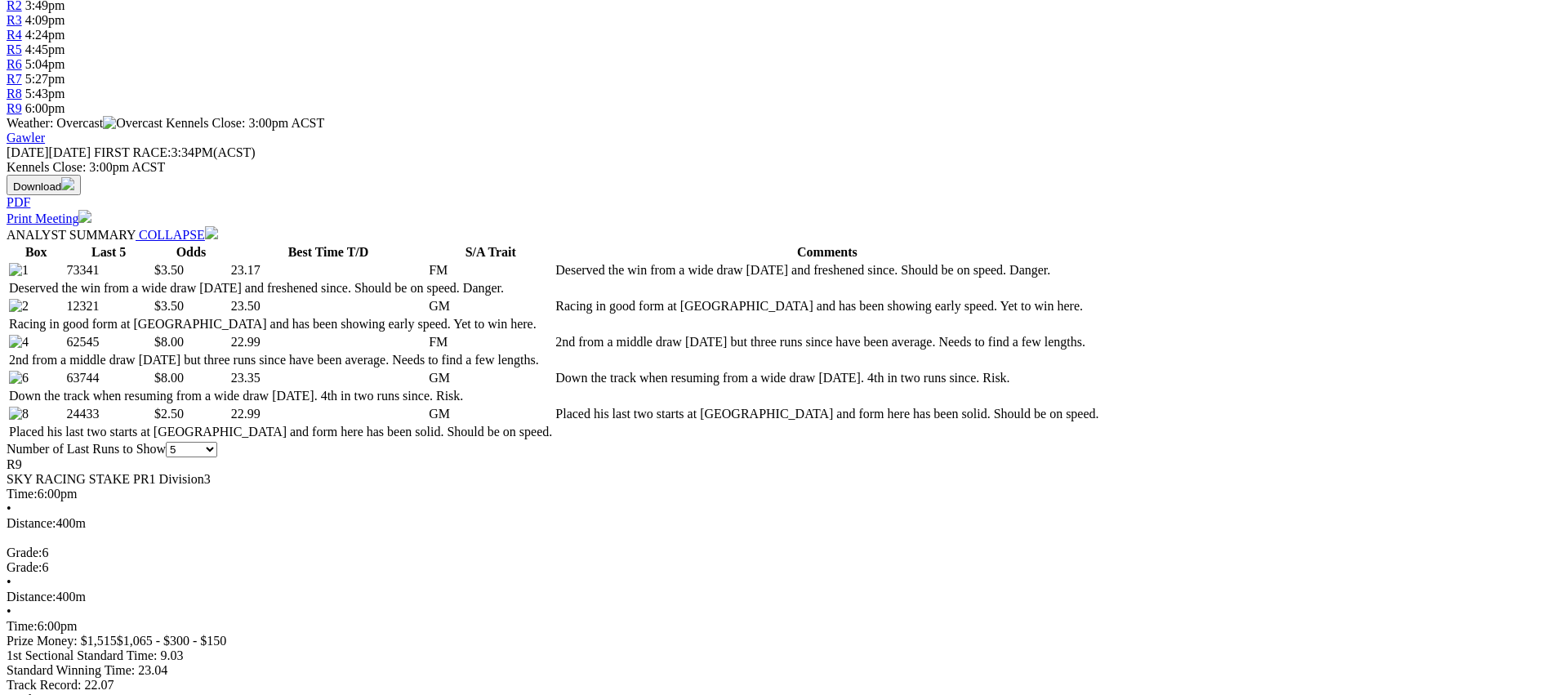
scroll to position [596, 0]
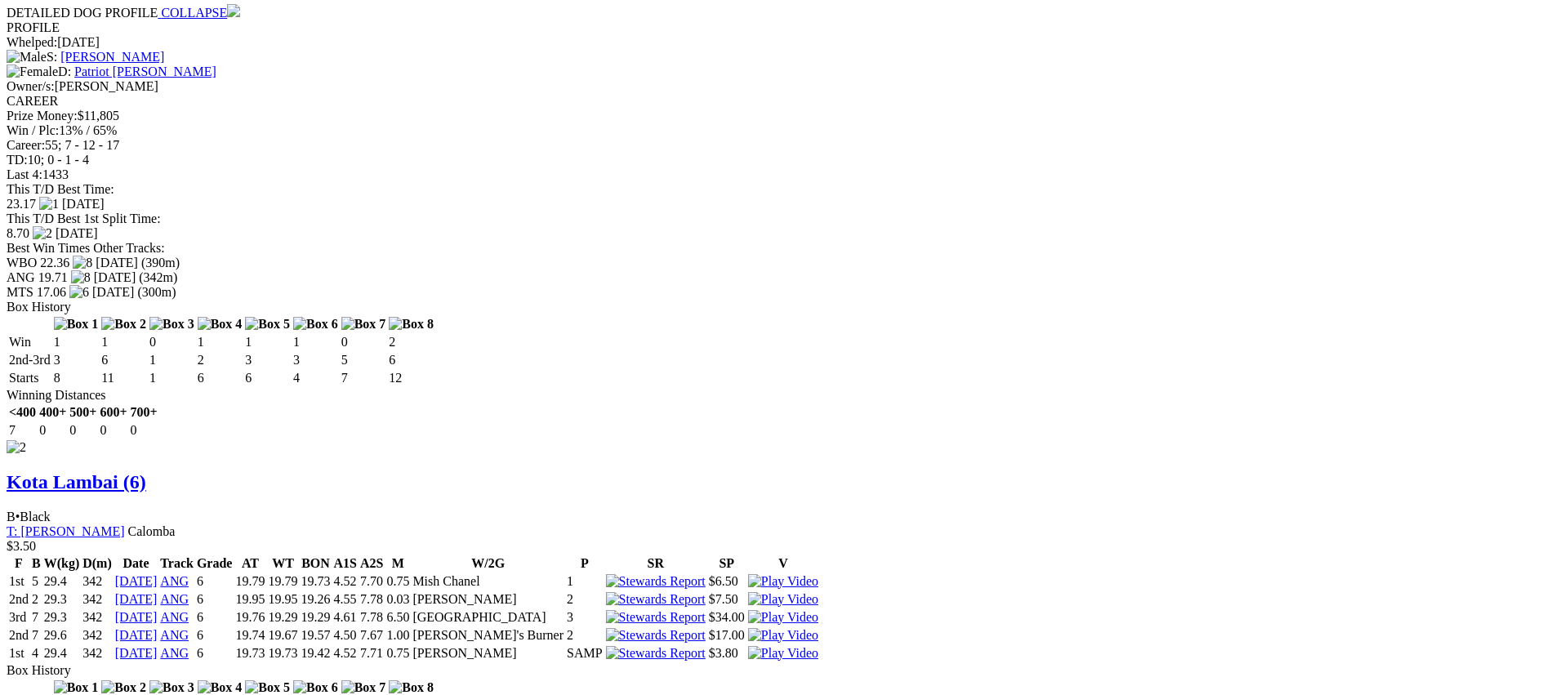
scroll to position [1869, 0]
